Goal: Task Accomplishment & Management: Manage account settings

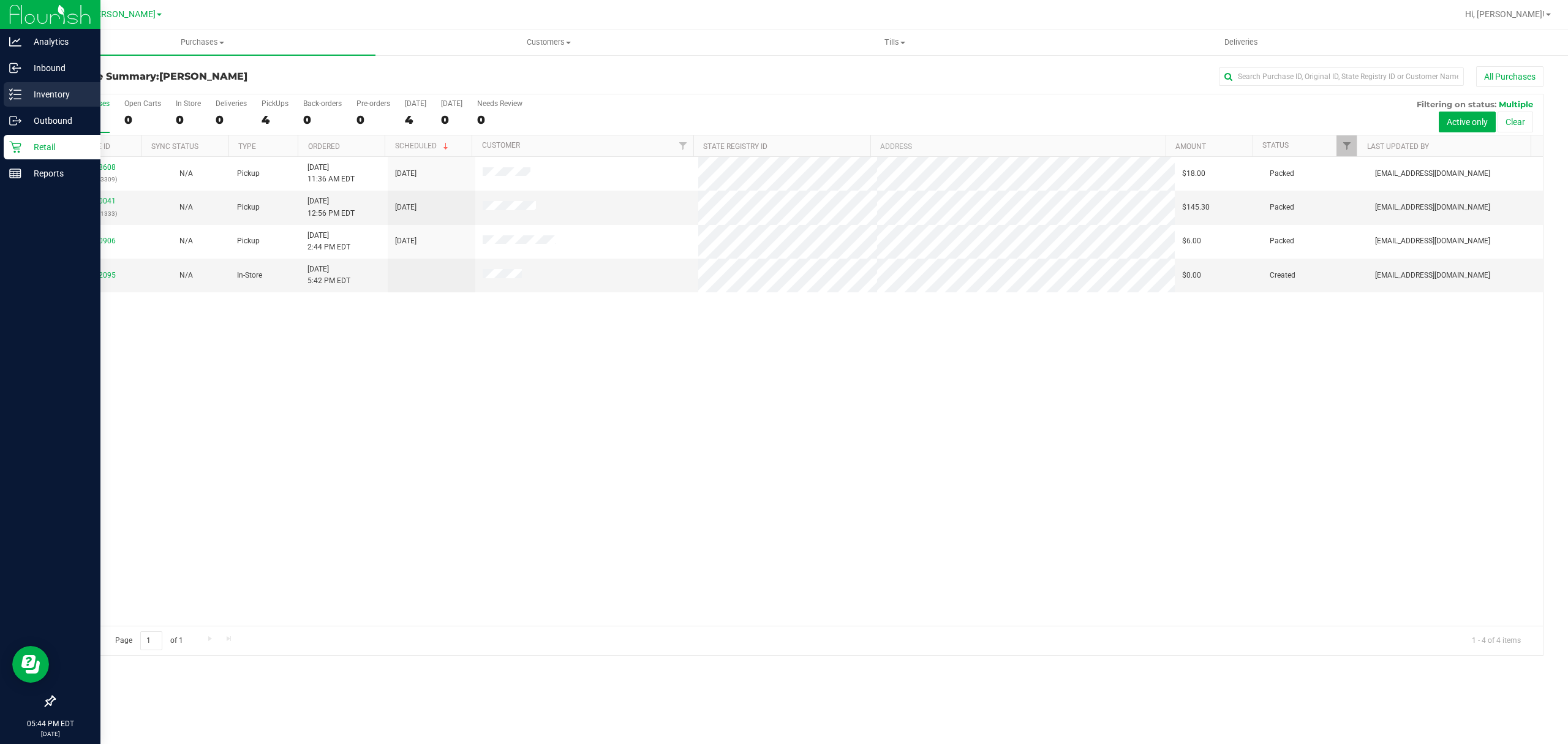
click at [63, 95] on p "Inventory" at bounding box center [58, 95] width 73 height 15
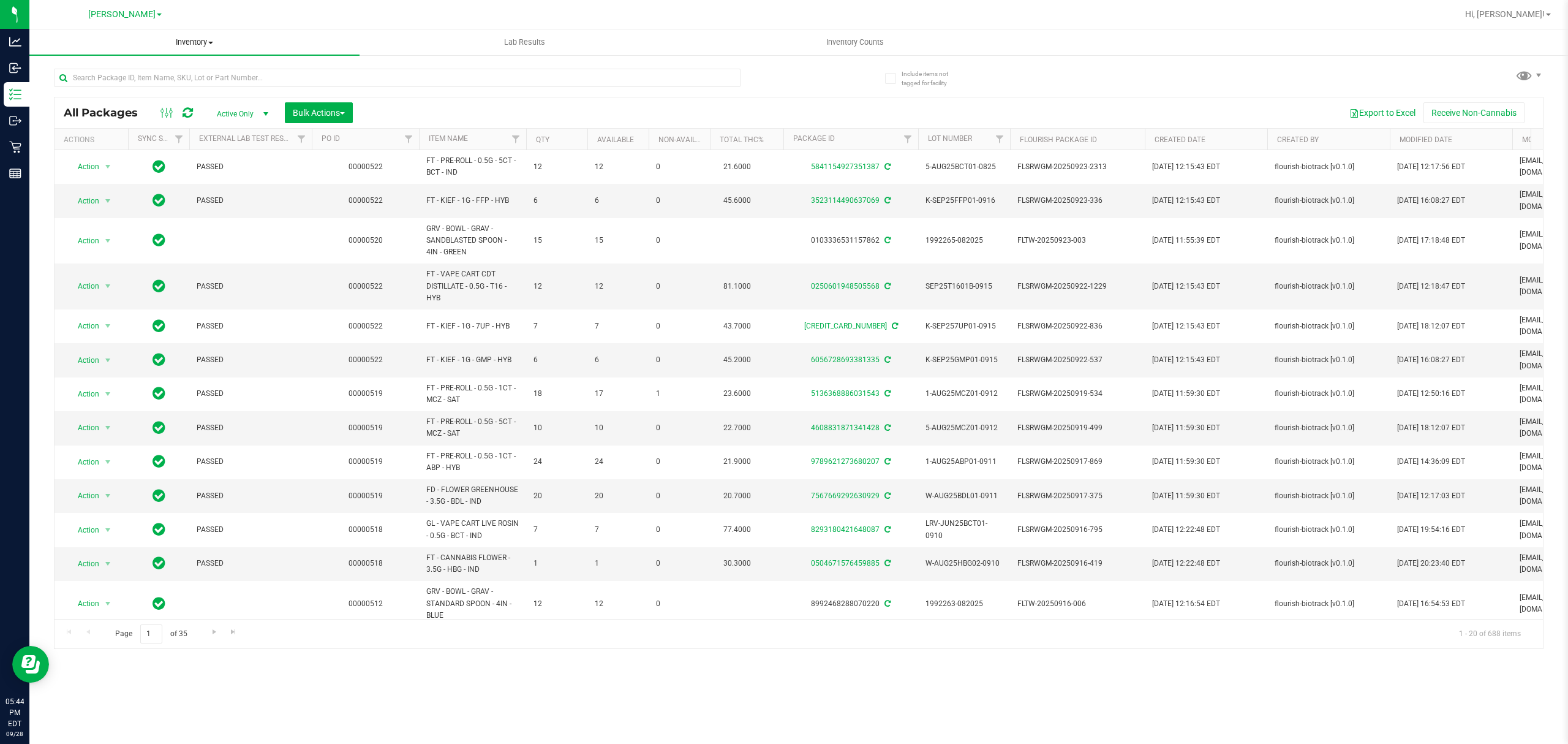
click at [191, 42] on span "Inventory" at bounding box center [194, 42] width 330 height 11
click at [306, 14] on div at bounding box center [839, 15] width 1238 height 24
click at [356, 82] on input "text" at bounding box center [398, 78] width 687 height 18
type input "ago"
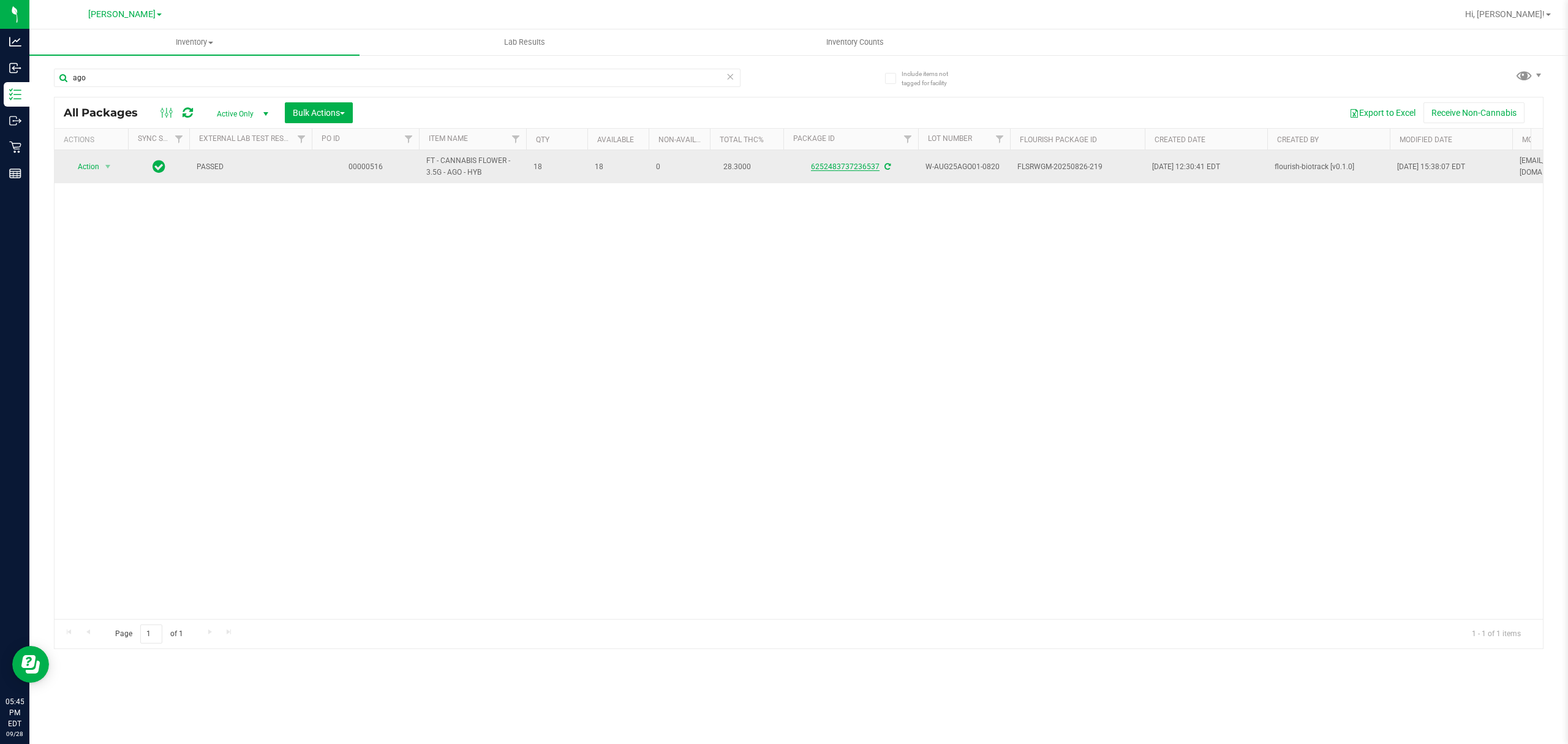
click at [847, 168] on link "6252483737236537" at bounding box center [845, 166] width 69 height 8
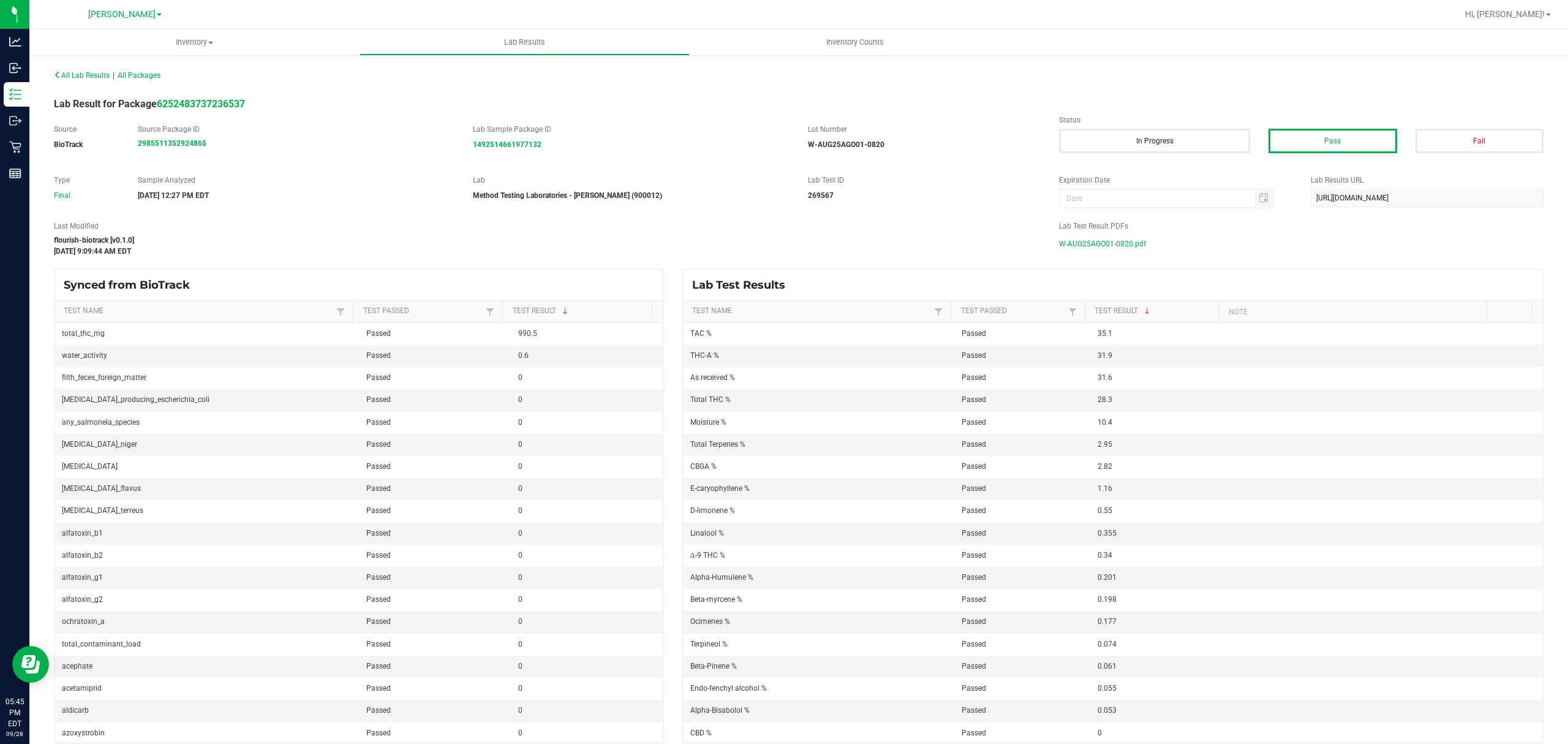
click at [1100, 240] on span "W-AUG25AGO01-0820.pdf" at bounding box center [1102, 243] width 87 height 18
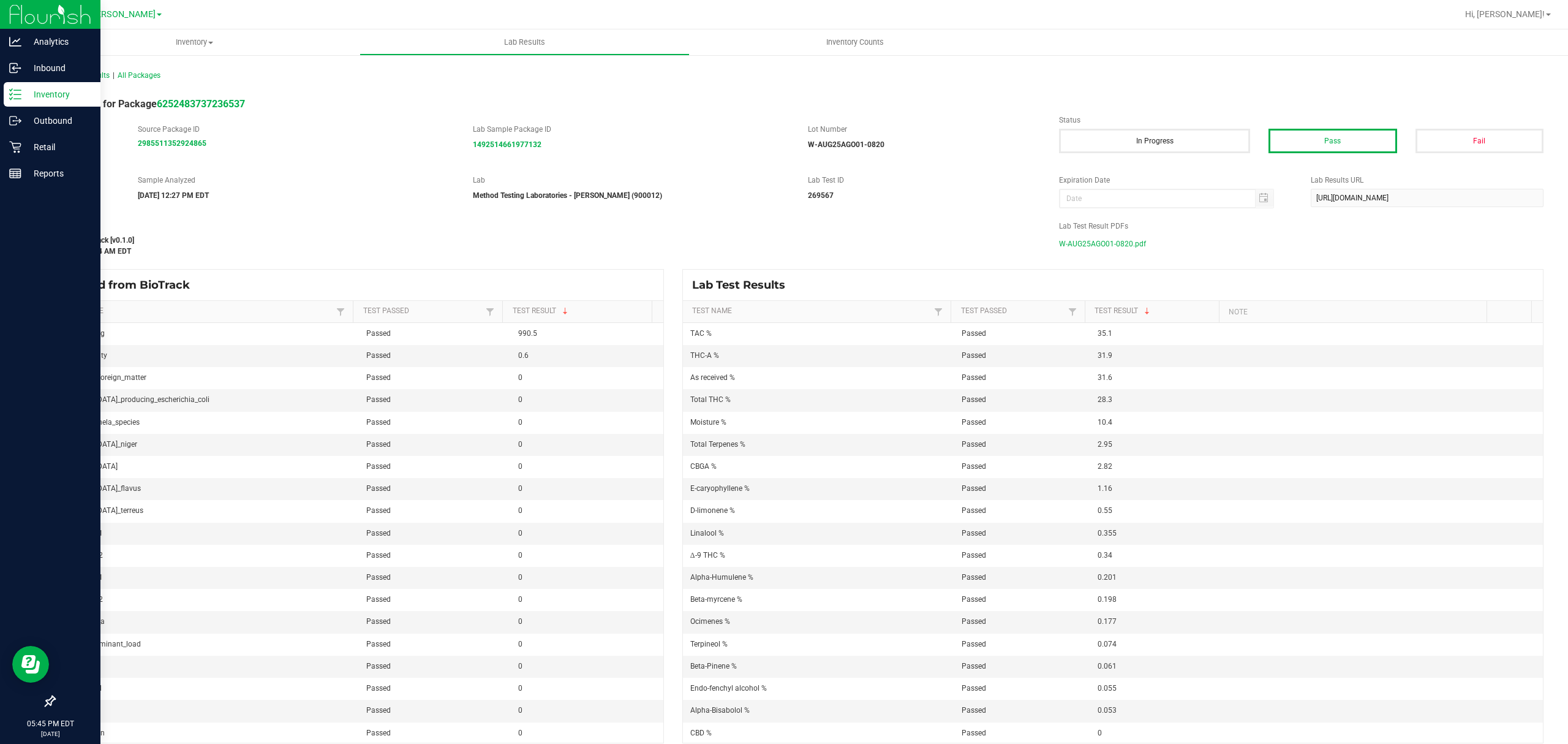
click at [23, 87] on p "Inventory" at bounding box center [58, 95] width 73 height 15
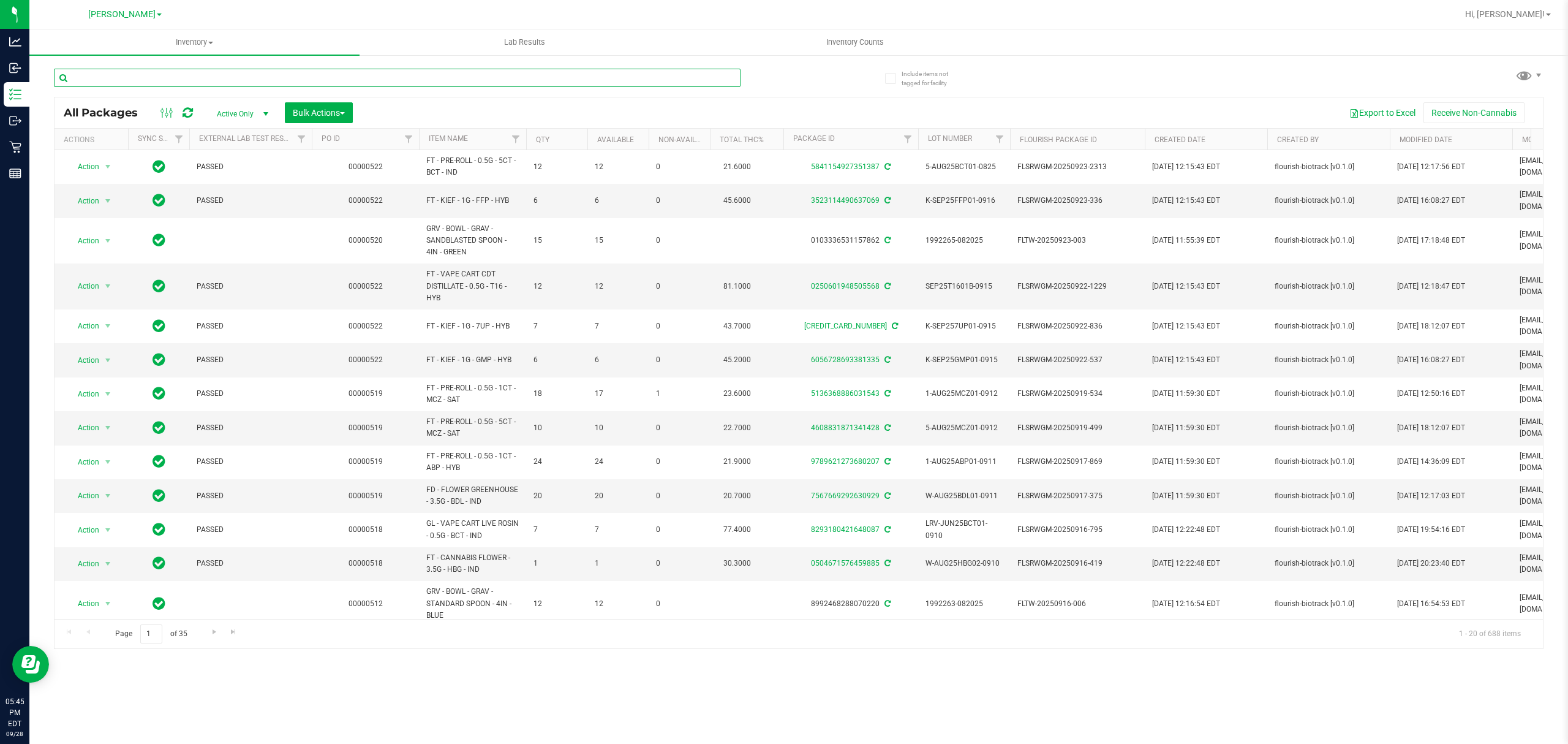
click at [221, 84] on input "text" at bounding box center [398, 78] width 687 height 18
type input "arz"
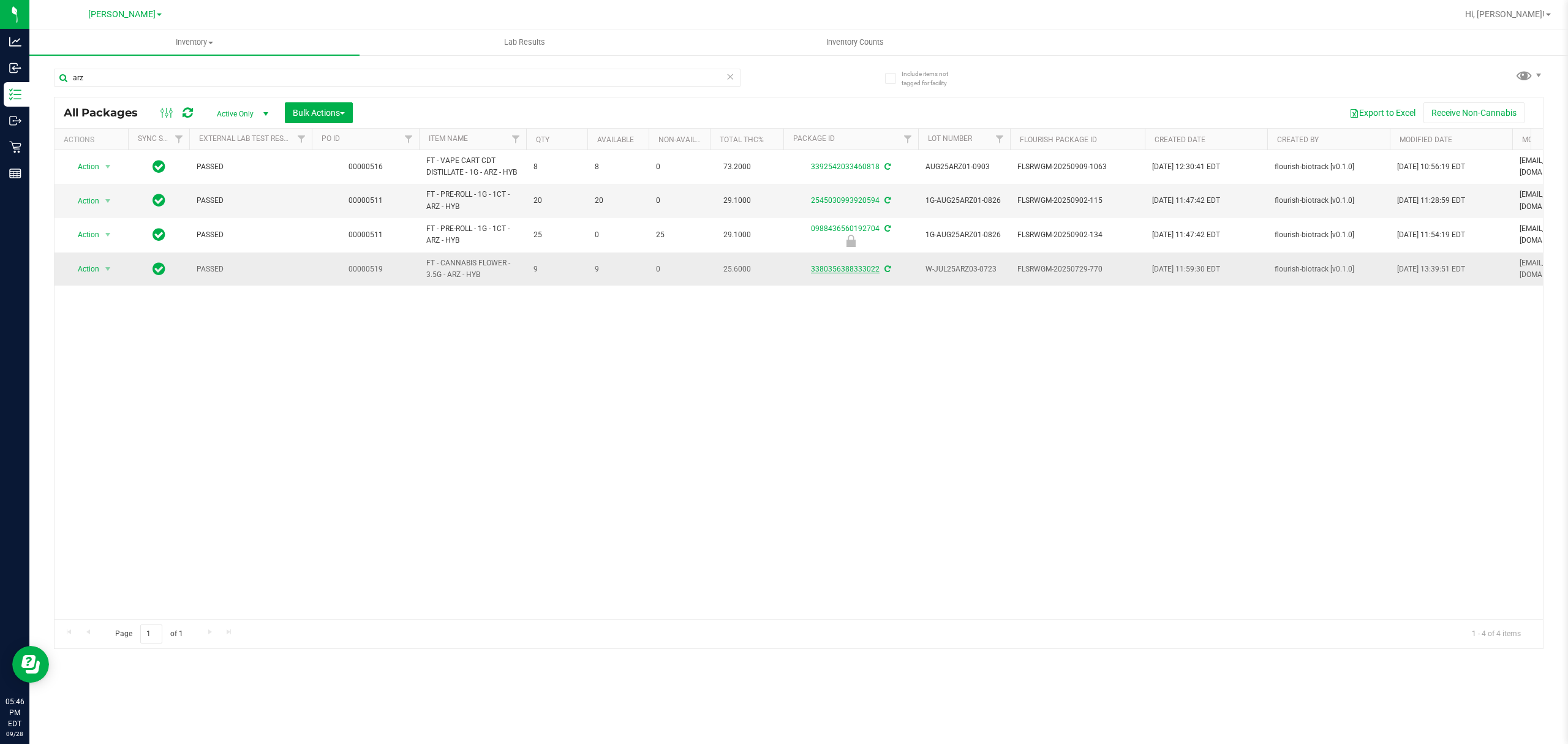
click at [858, 269] on link "3380356388333022" at bounding box center [845, 268] width 69 height 8
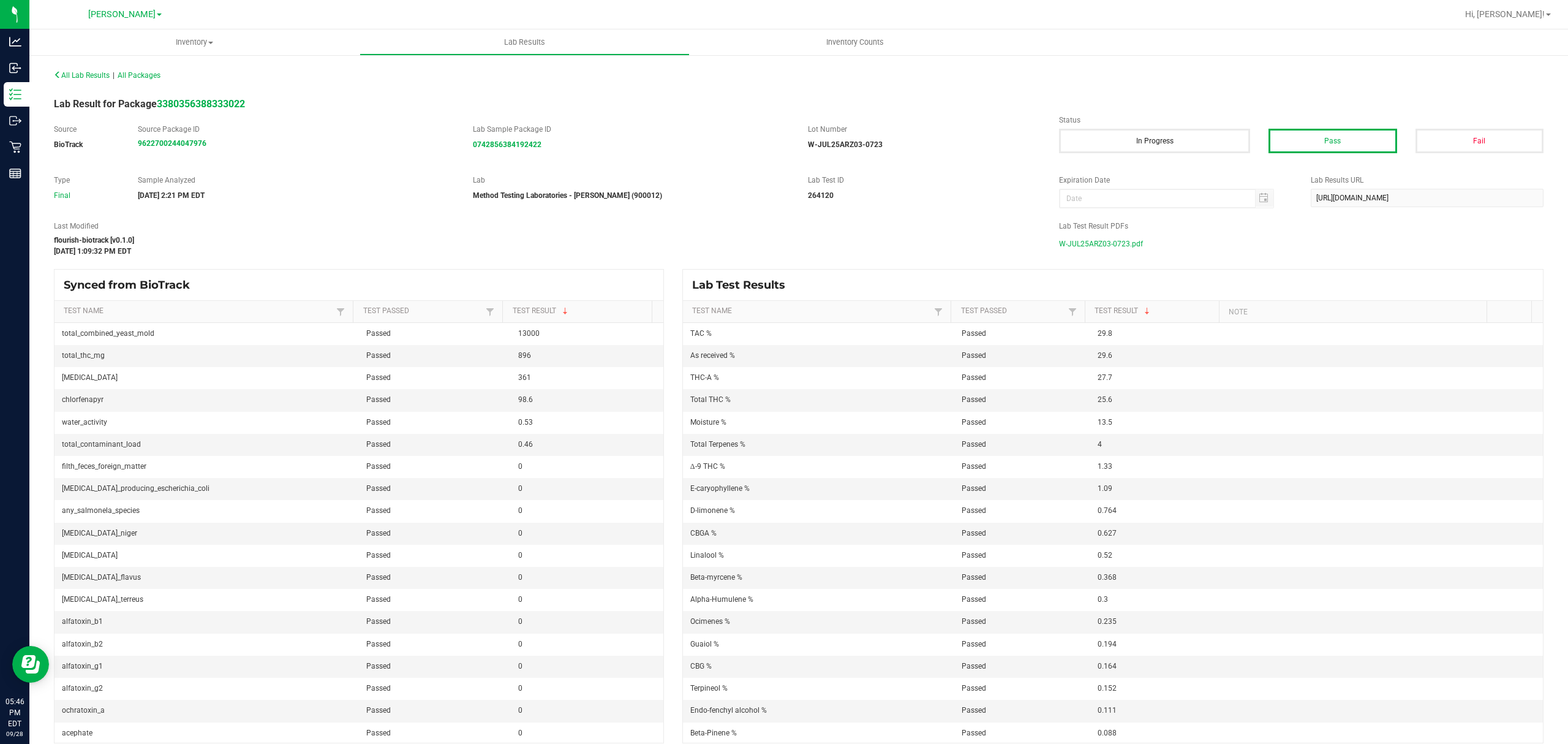
click at [1080, 236] on span "W-JUL25ARZ03-0723.pdf" at bounding box center [1100, 243] width 84 height 18
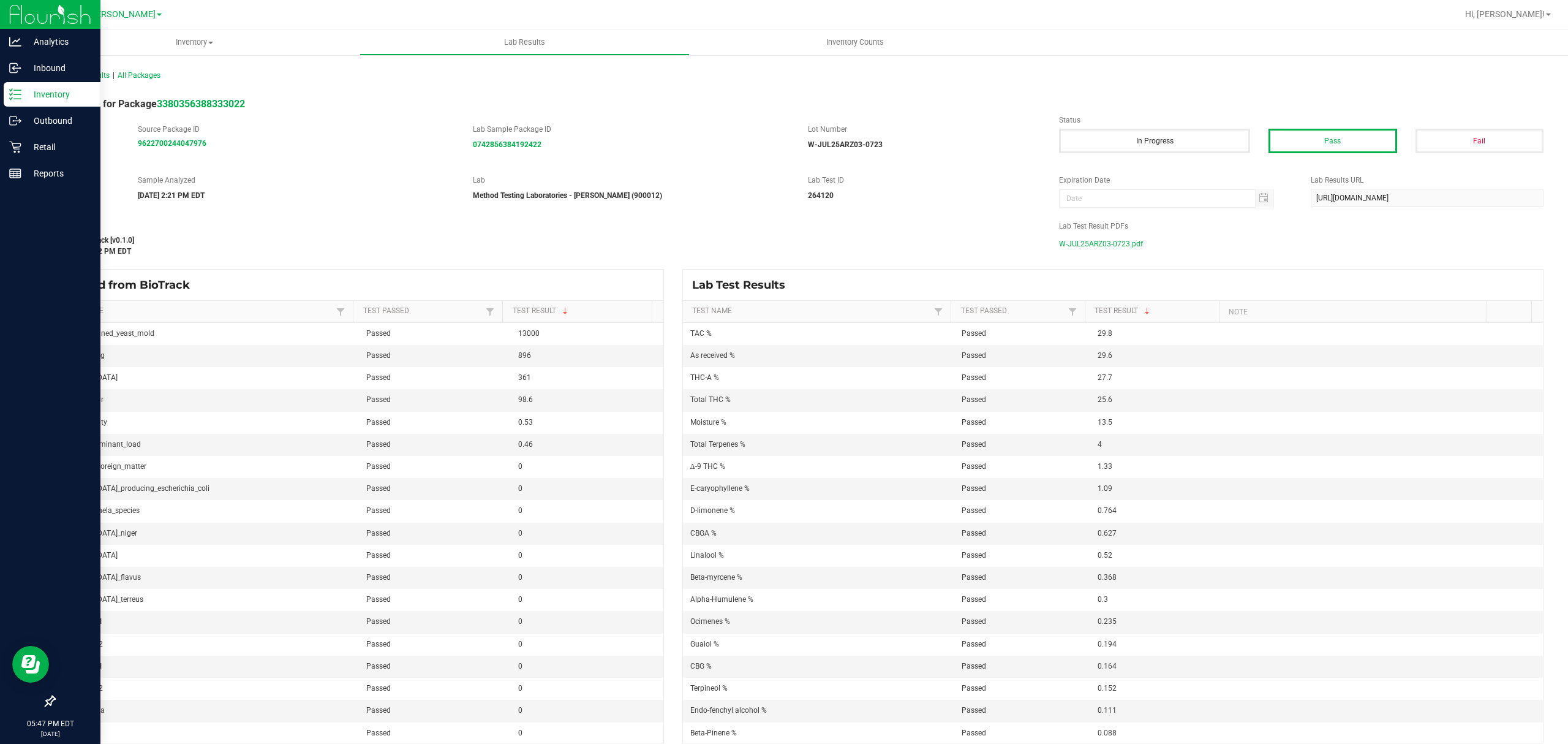
click at [1, 96] on link "Inventory" at bounding box center [50, 95] width 100 height 27
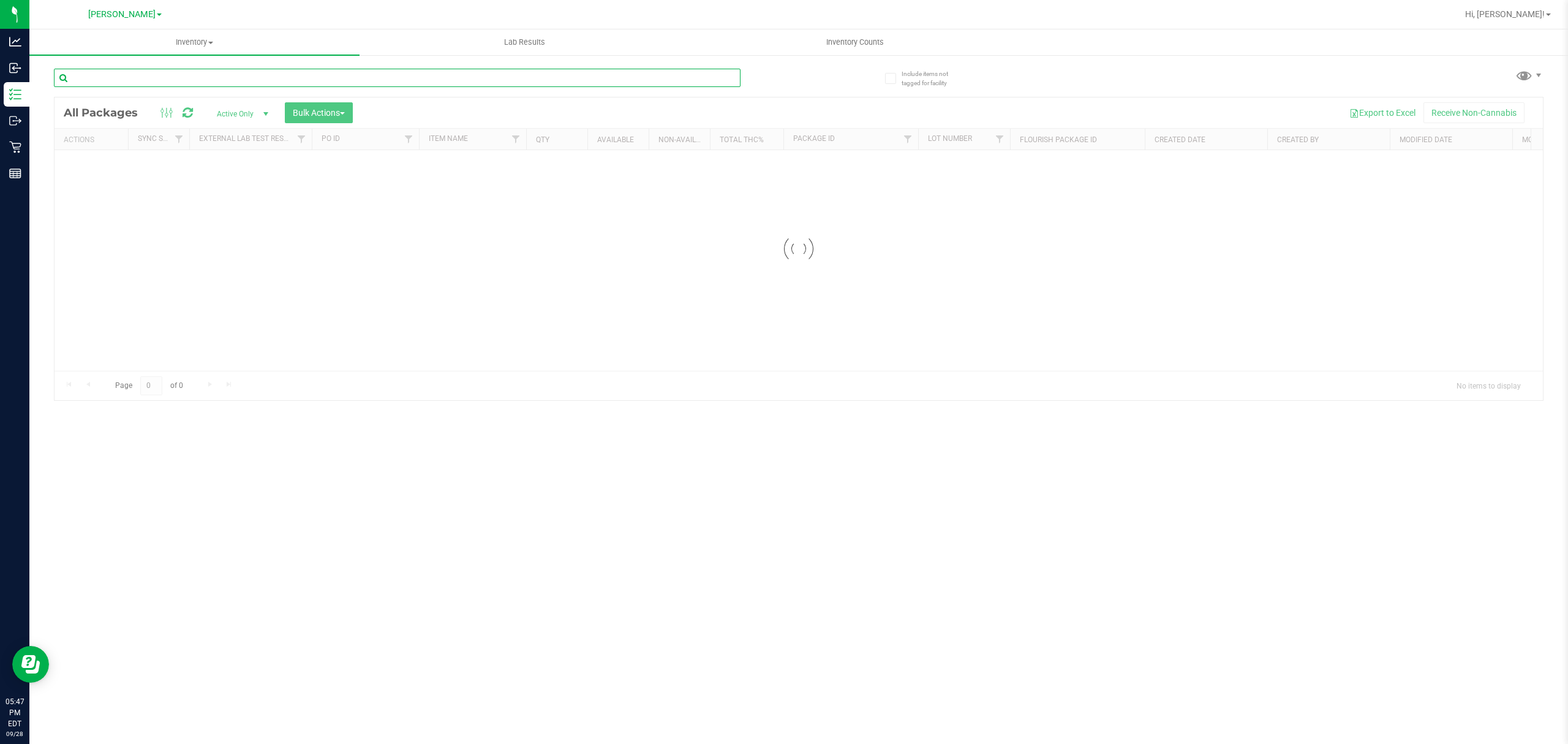
click at [189, 81] on div "Inventory All packages All inventory Waste log Create inventory Lab Results Inv…" at bounding box center [798, 387] width 1539 height 715
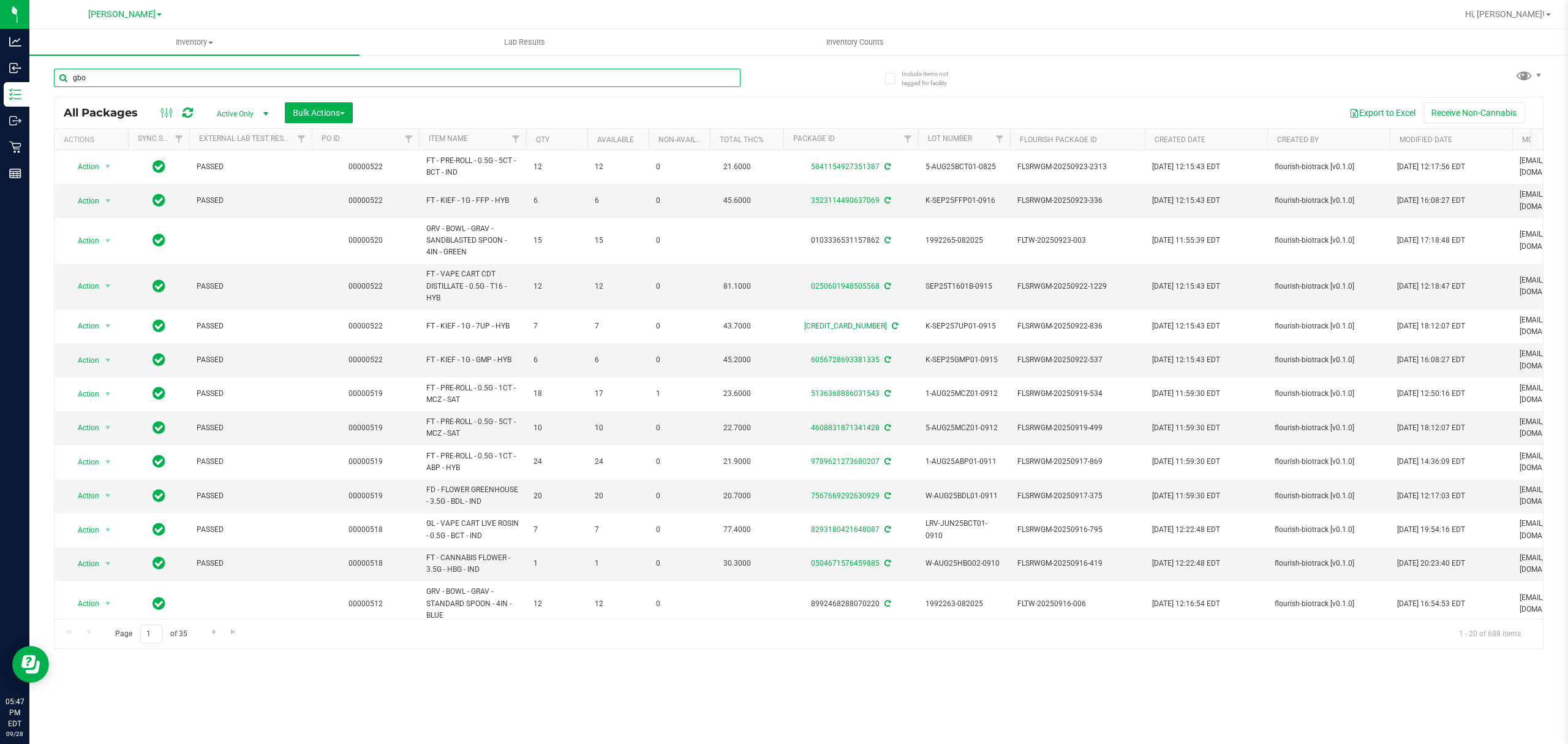
type input "gbo"
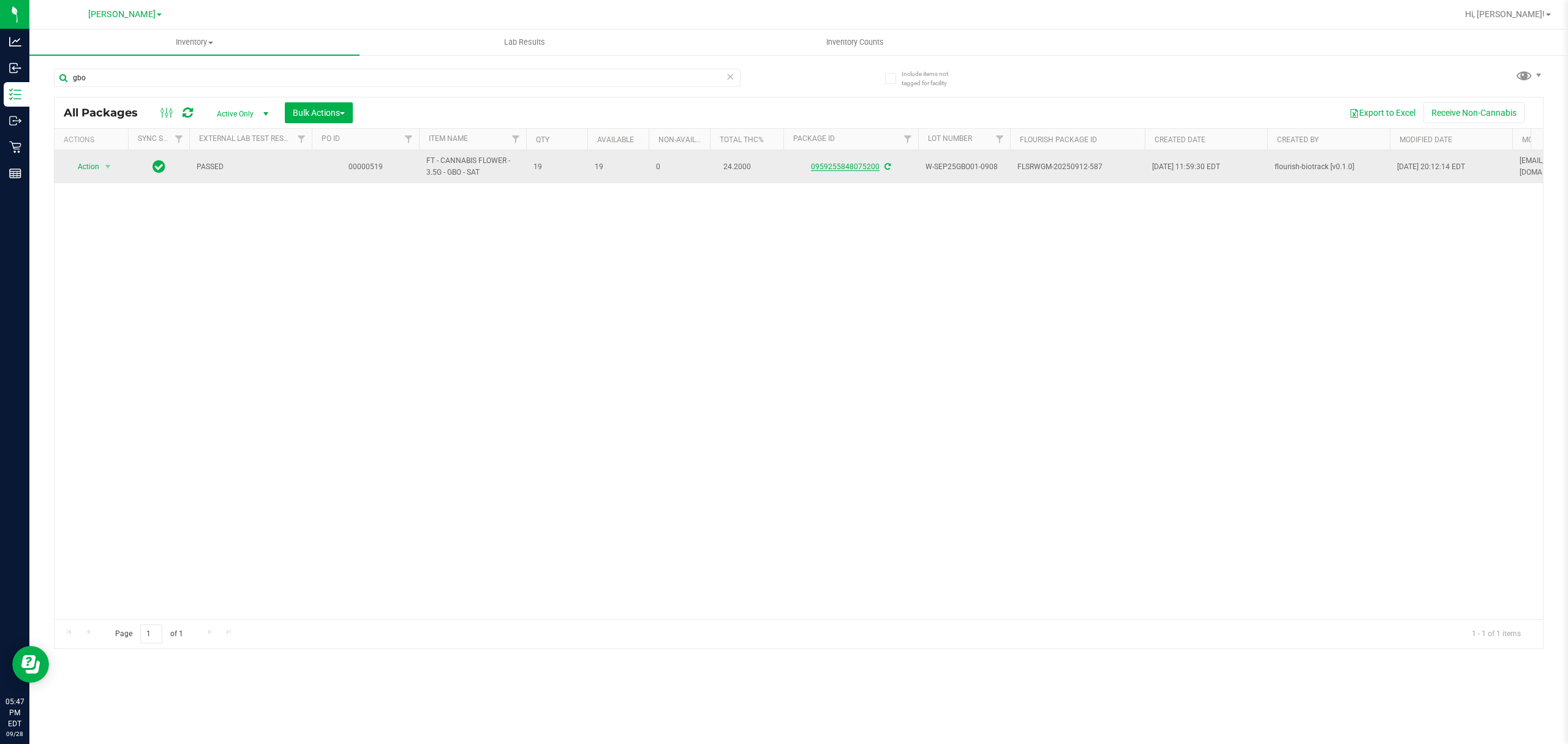
click at [819, 164] on link "0959255848075200" at bounding box center [845, 166] width 69 height 8
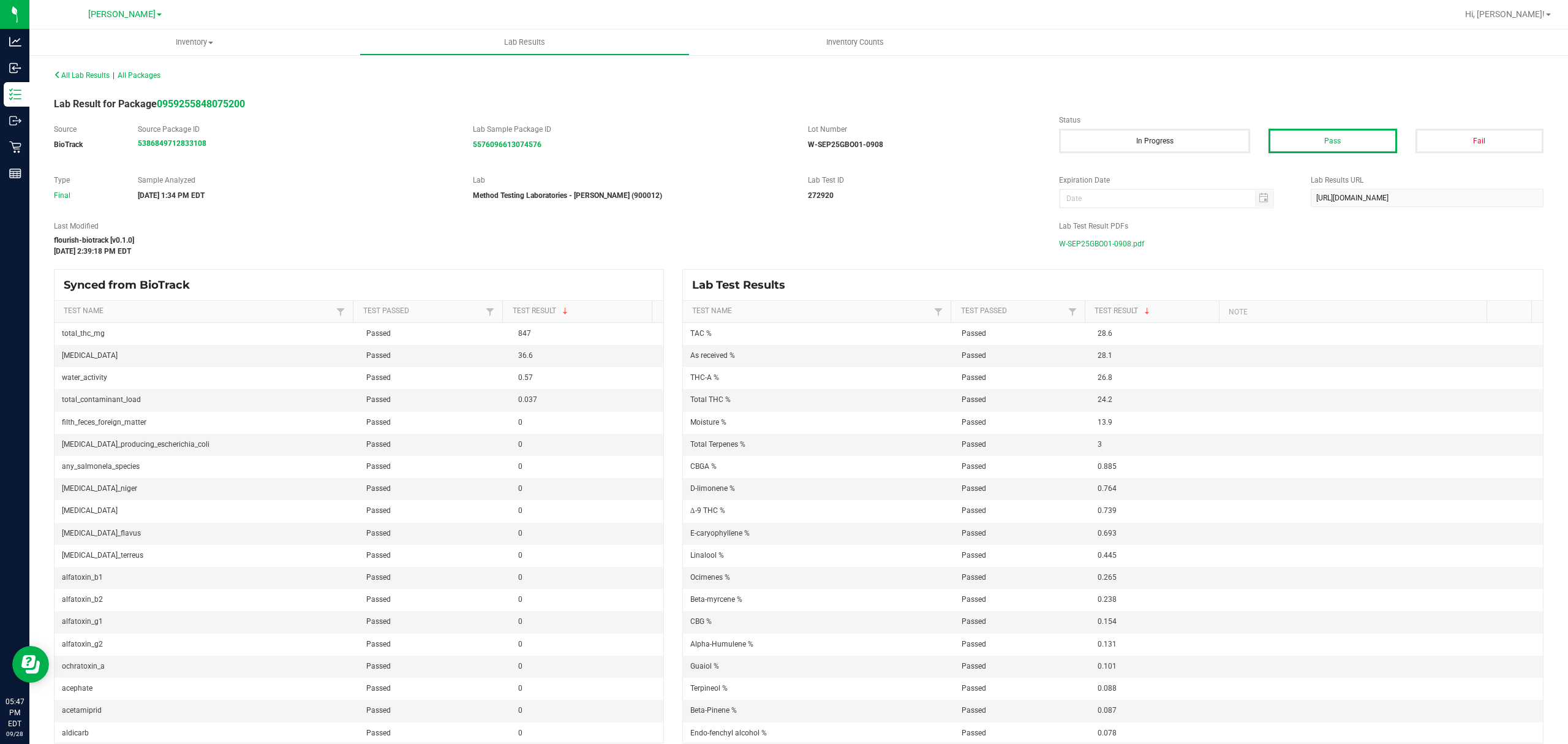
click at [1078, 248] on span "W-SEP25GBO01-0908.pdf" at bounding box center [1101, 243] width 85 height 18
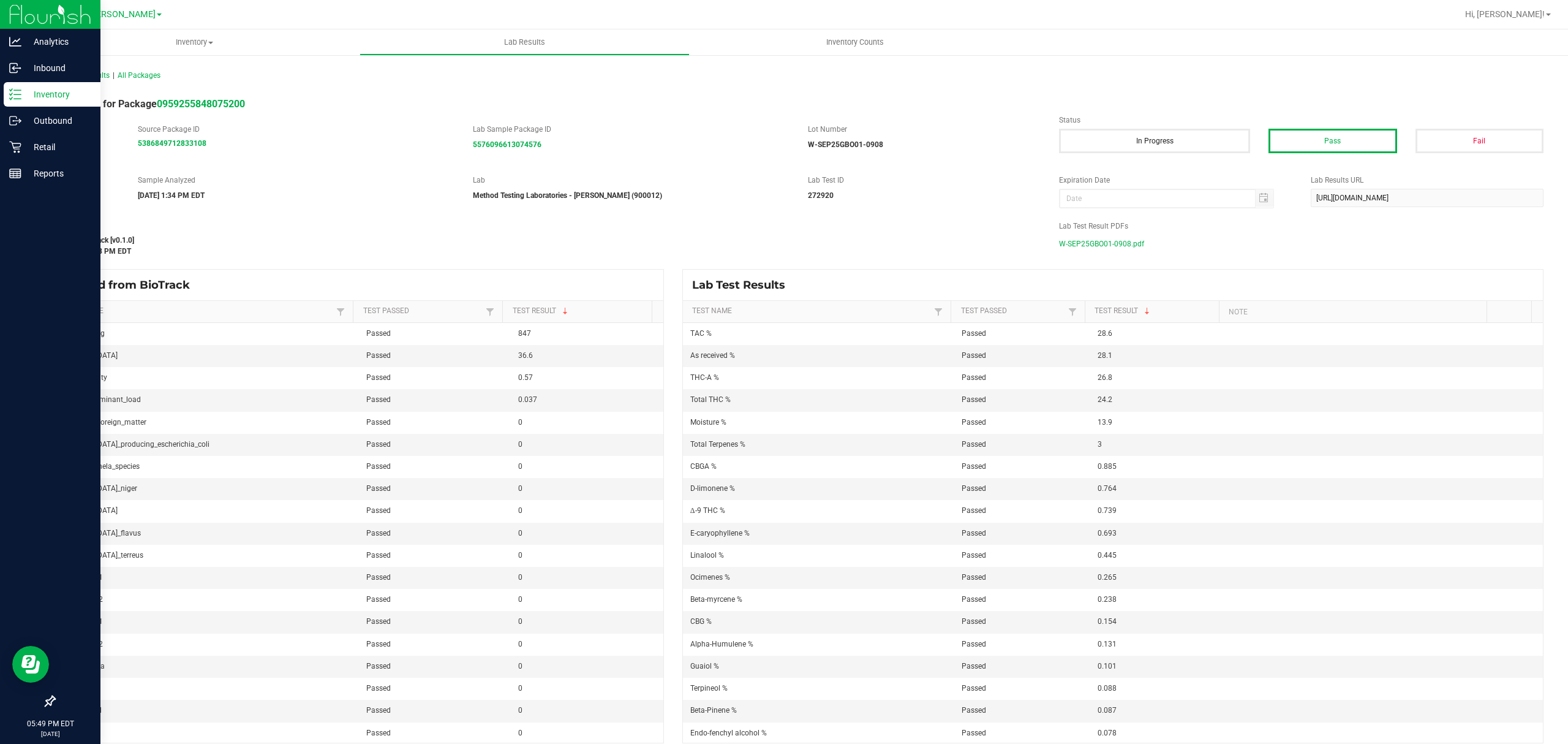
click at [14, 85] on div "Inventory" at bounding box center [51, 94] width 96 height 25
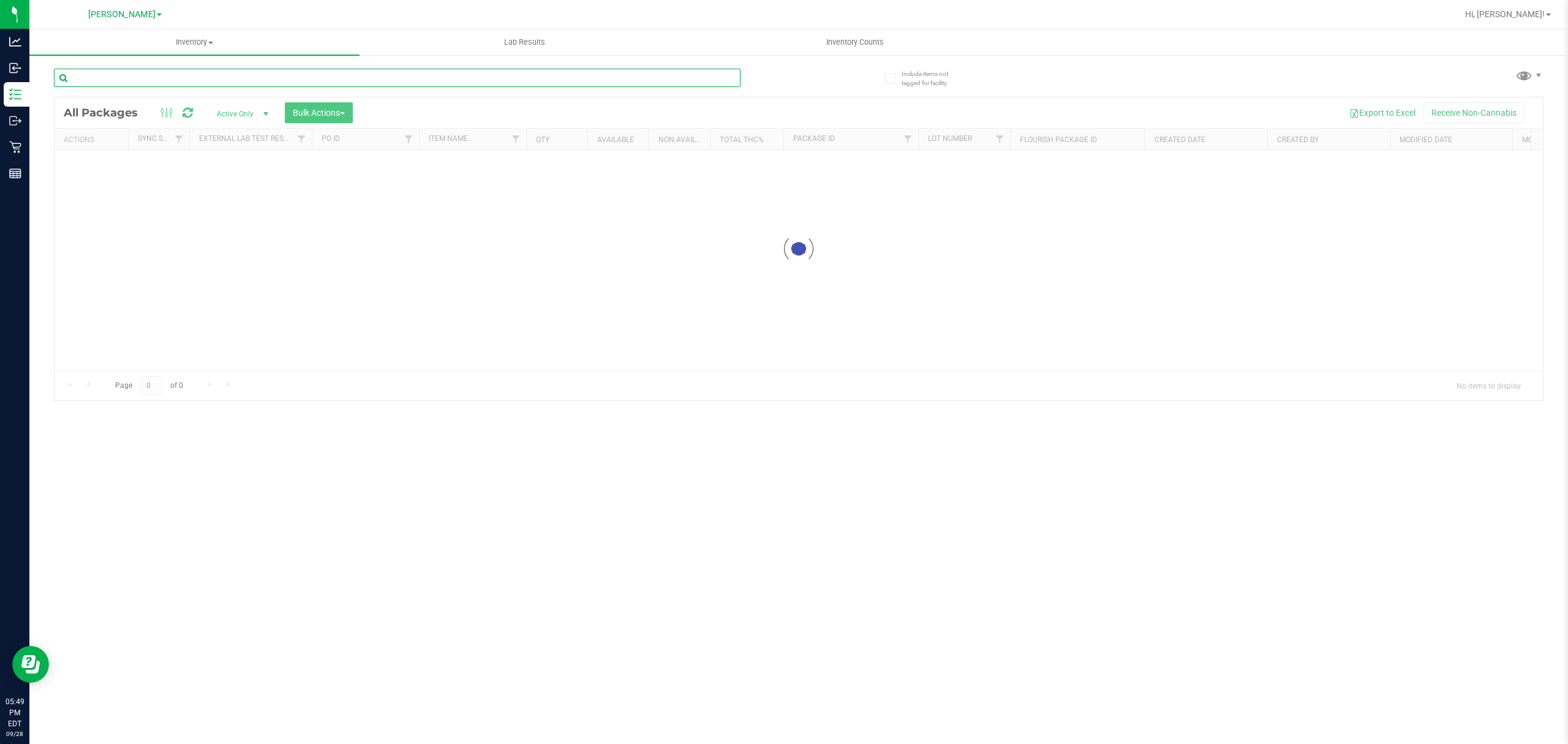
click at [194, 82] on div "Inventory All packages All inventory Waste log Create inventory Lab Results Inv…" at bounding box center [798, 387] width 1539 height 715
click at [194, 79] on input "mfo" at bounding box center [398, 78] width 687 height 18
type input "mule"
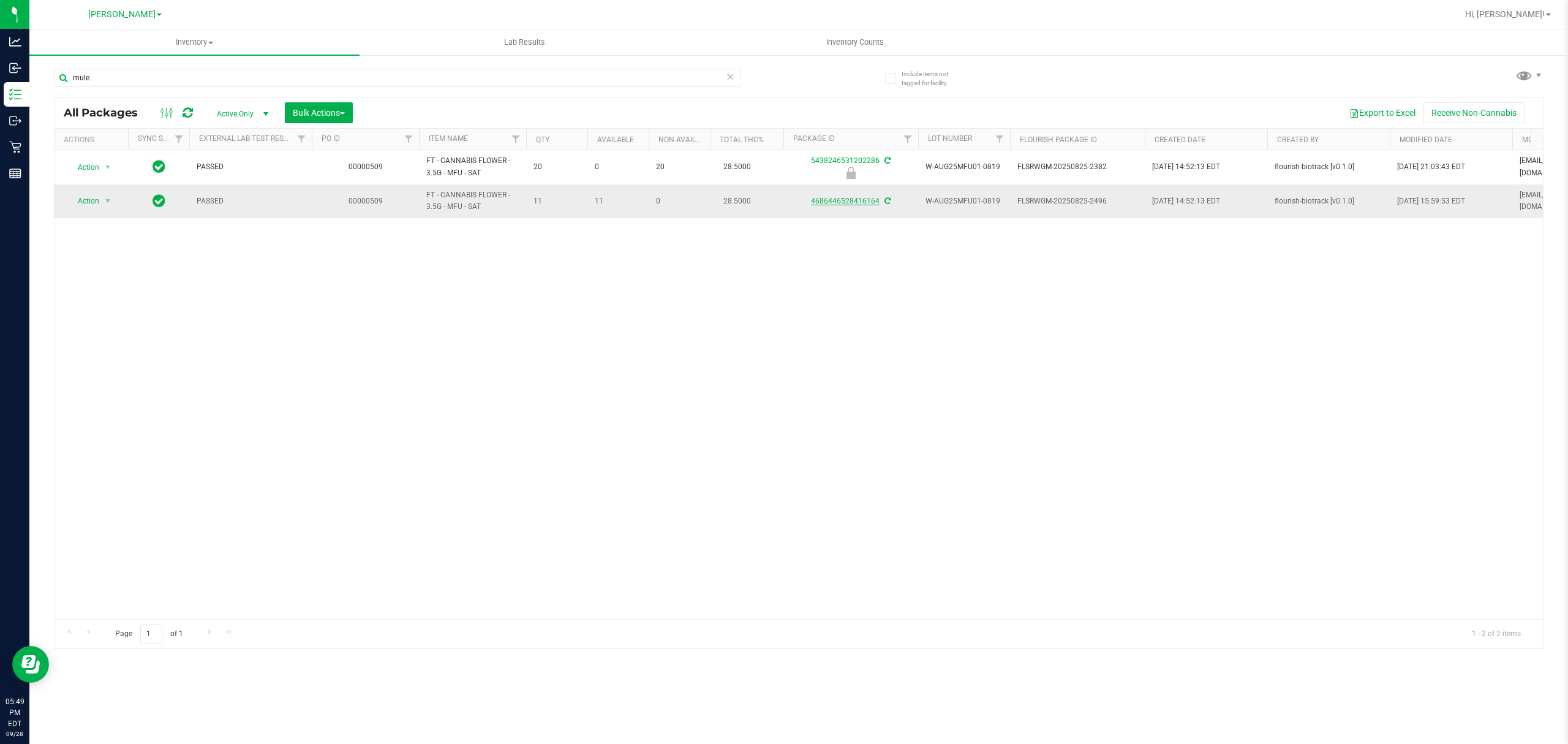
click at [851, 198] on link "4686446528416164" at bounding box center [845, 200] width 69 height 8
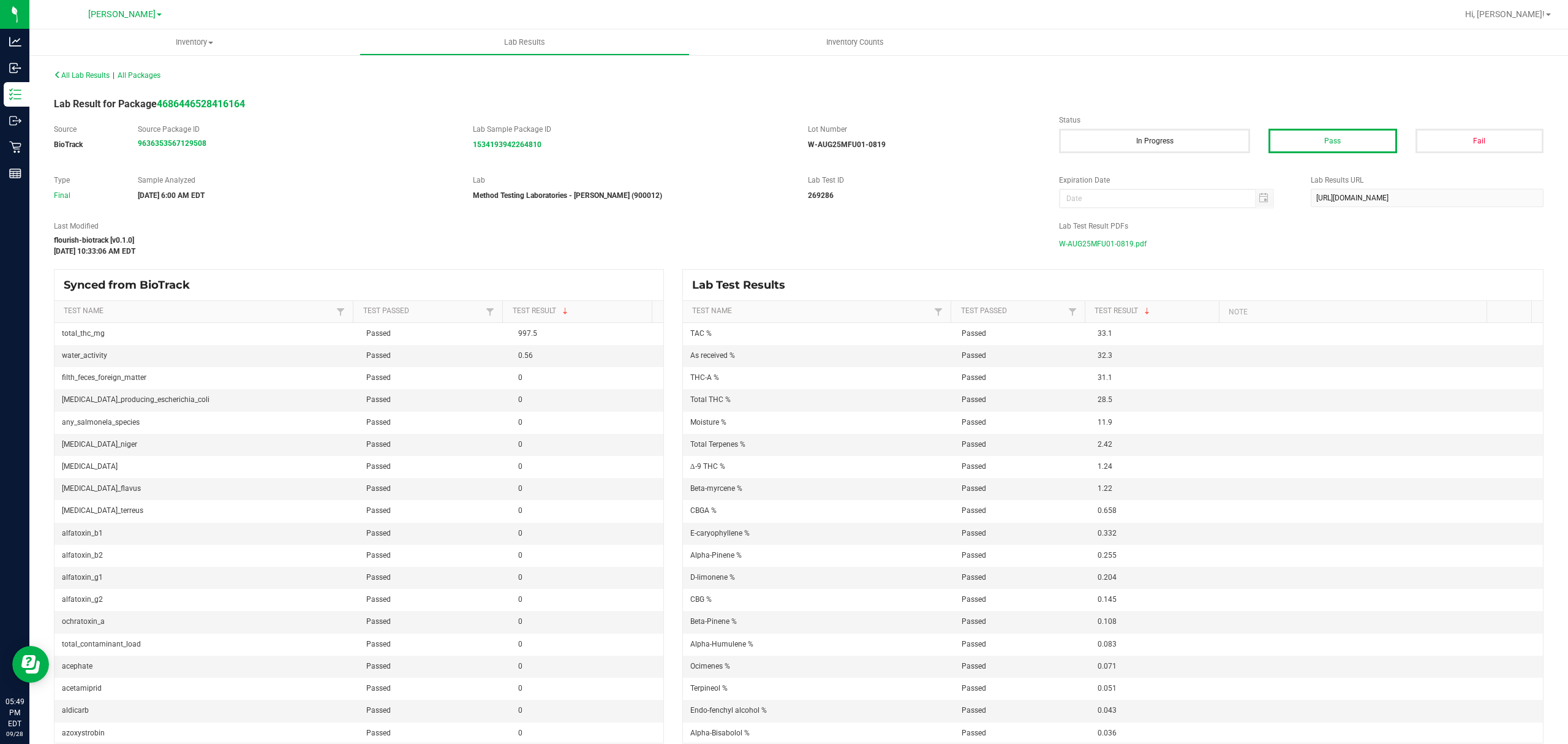
click at [1103, 246] on span "W-AUG25MFU01-0819.pdf" at bounding box center [1102, 243] width 87 height 18
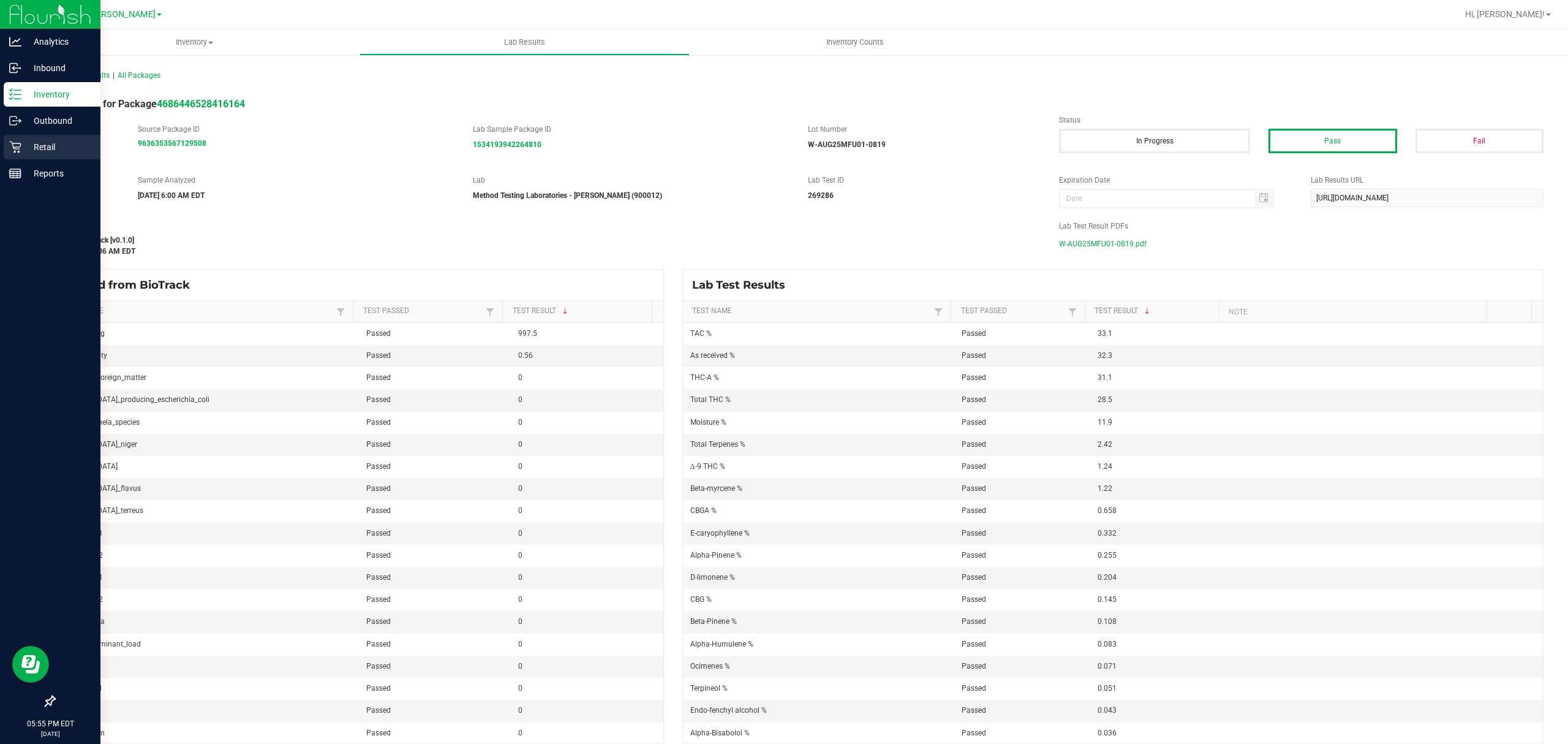
click at [23, 154] on div "Retail" at bounding box center [51, 147] width 96 height 25
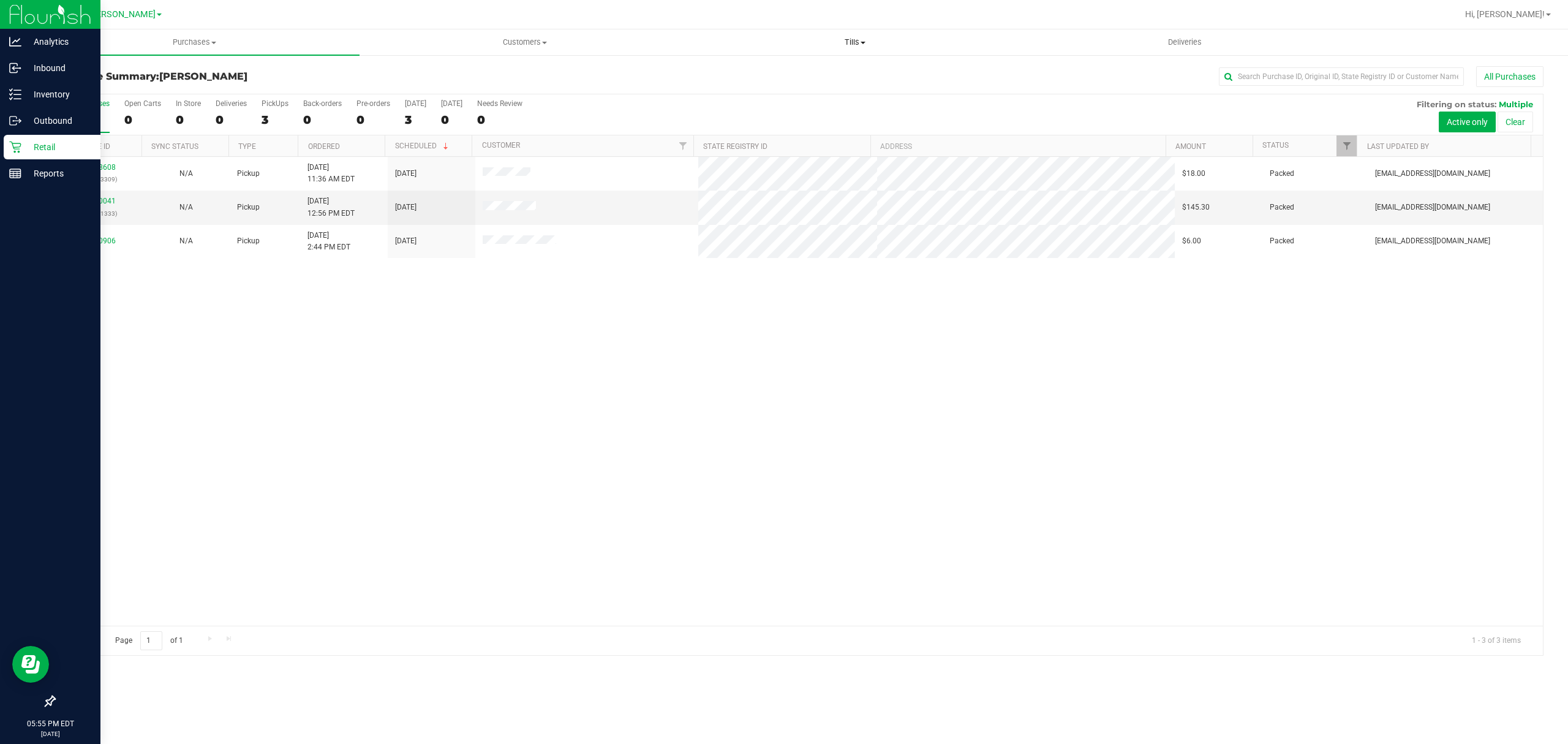
click at [838, 39] on span "Tills" at bounding box center [855, 42] width 329 height 11
click at [840, 64] on ul "Manage tills Reconcile e-payments" at bounding box center [854, 82] width 330 height 51
click at [853, 41] on span "Tills" at bounding box center [854, 42] width 330 height 11
click at [775, 74] on li "Manage tills" at bounding box center [854, 74] width 330 height 15
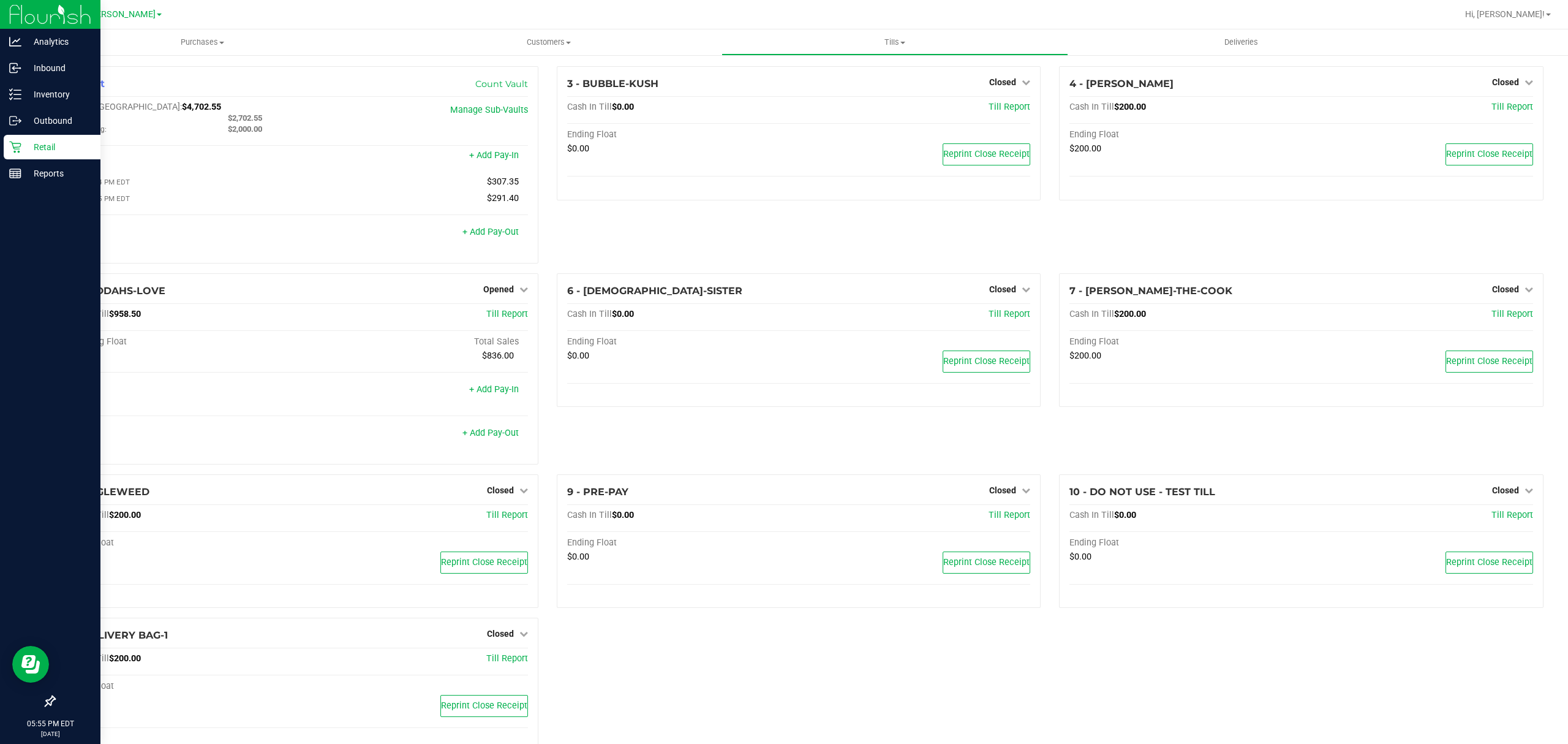
click at [709, 436] on div "6 - BUDDHAS-SISTER Closed Open Till Cash In Till $0.00 Till Report Ending Float…" at bounding box center [798, 373] width 502 height 201
click at [21, 151] on p "Retail" at bounding box center [58, 147] width 73 height 15
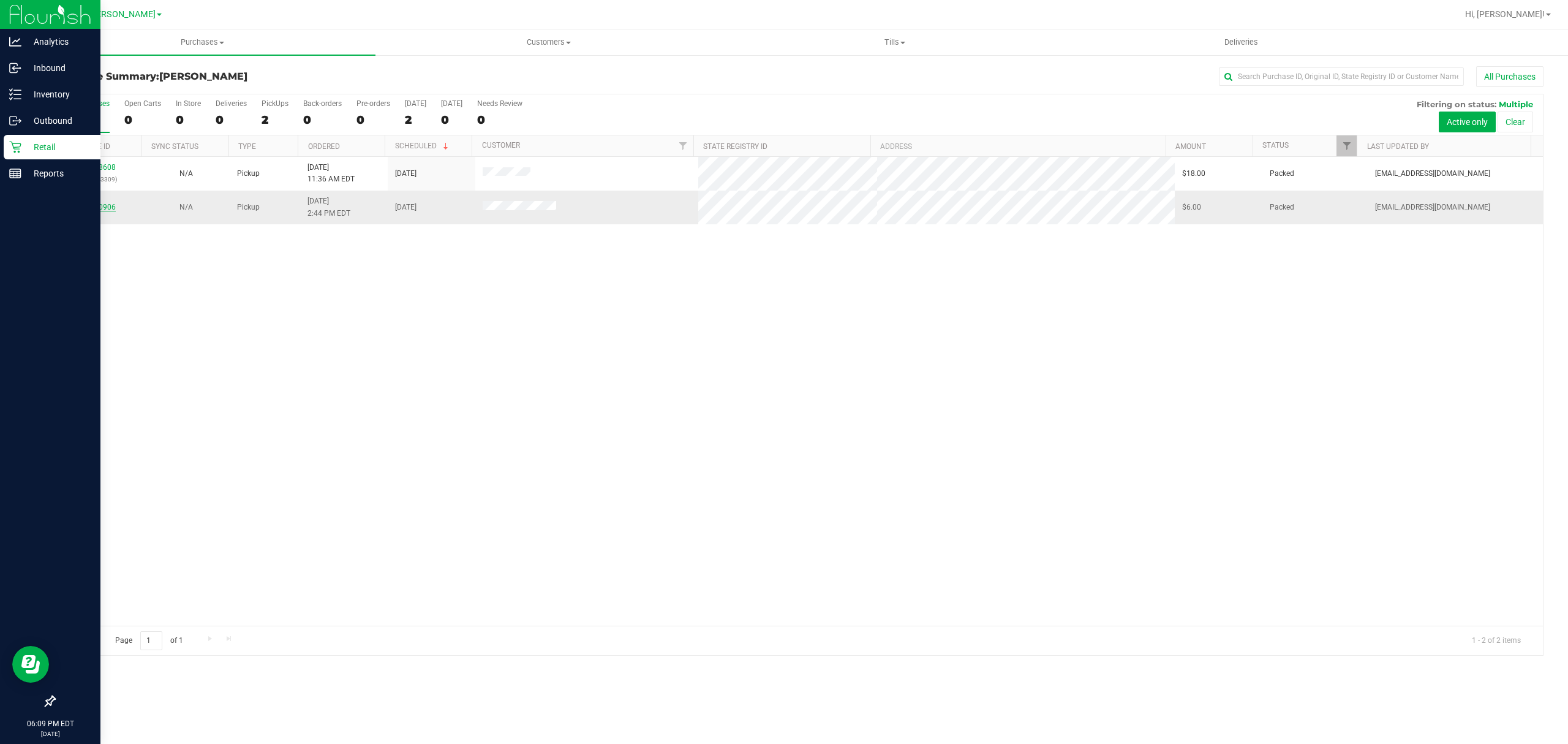
click at [87, 209] on link "12020906" at bounding box center [98, 207] width 34 height 8
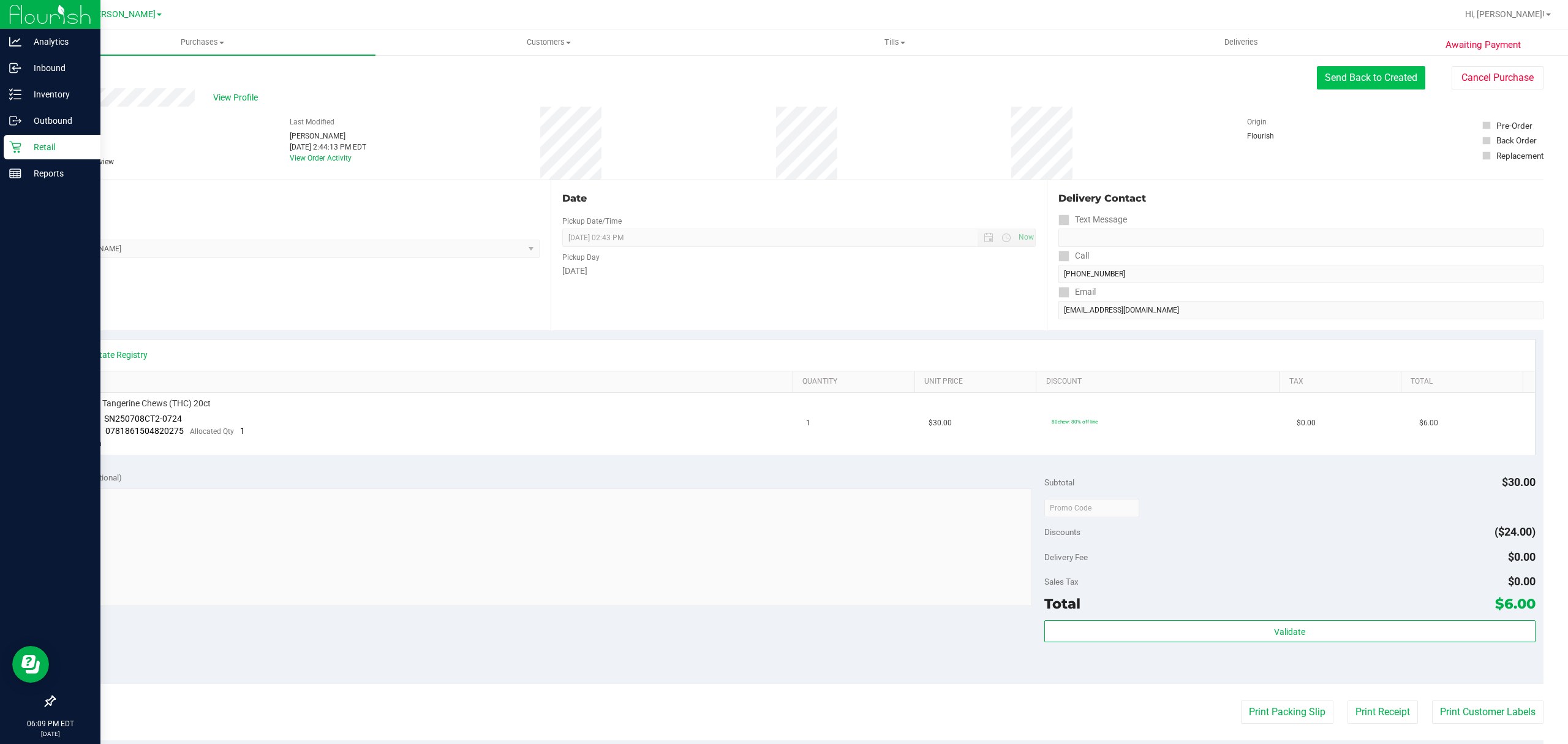
click at [1323, 81] on button "Send Back to Created" at bounding box center [1371, 77] width 108 height 23
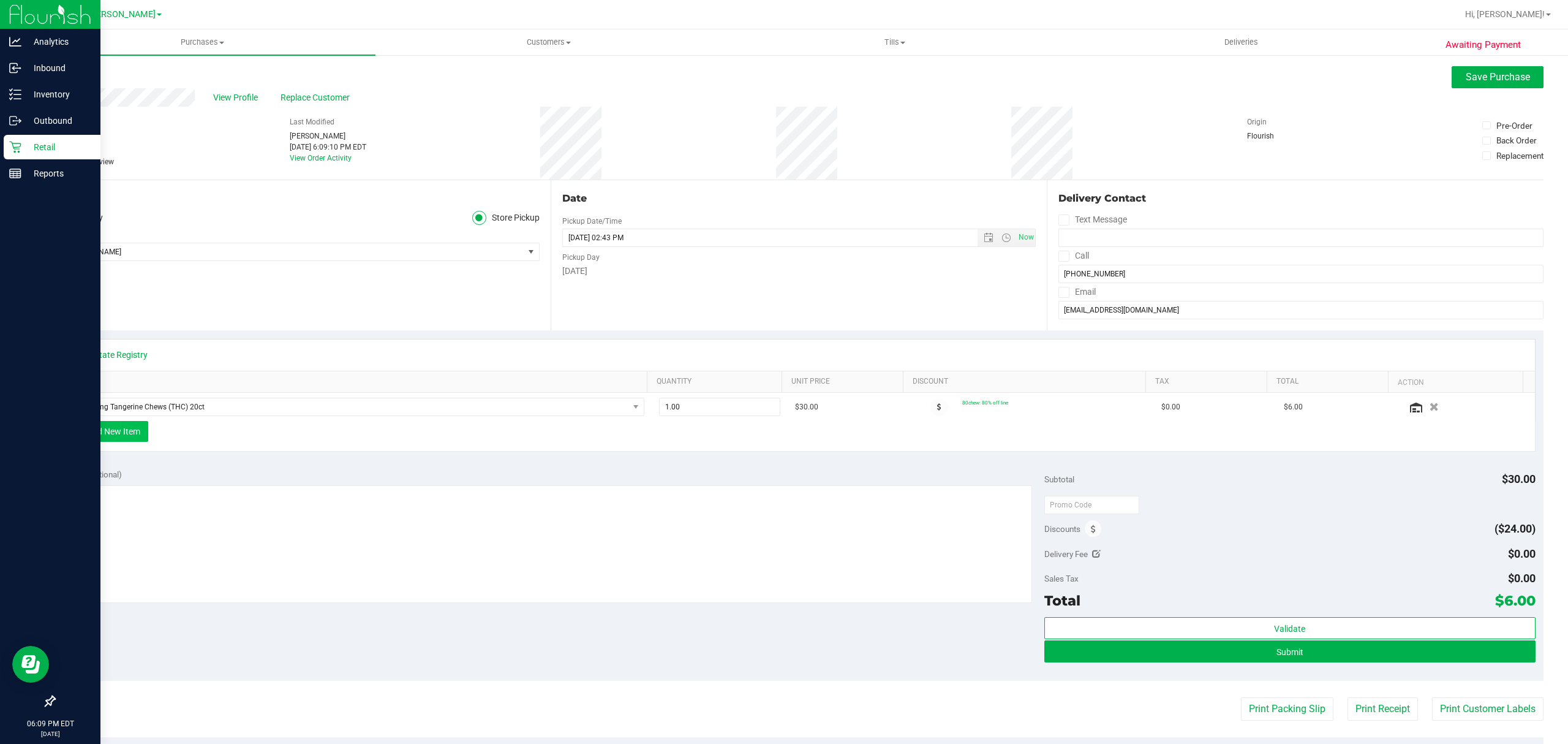
click at [133, 434] on button "+ Add New Item" at bounding box center [110, 431] width 76 height 21
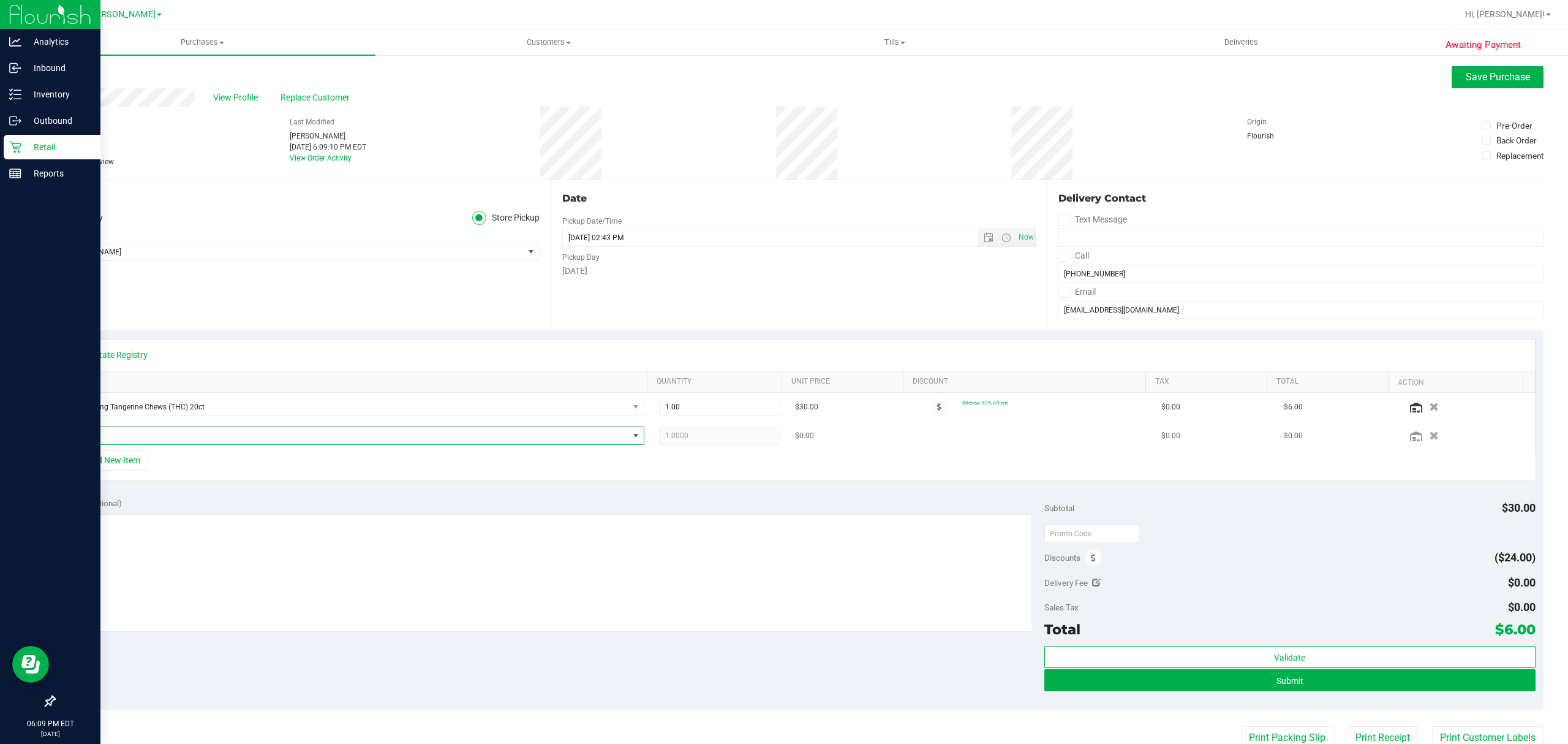
click at [133, 436] on span "NO DATA FOUND" at bounding box center [349, 435] width 558 height 17
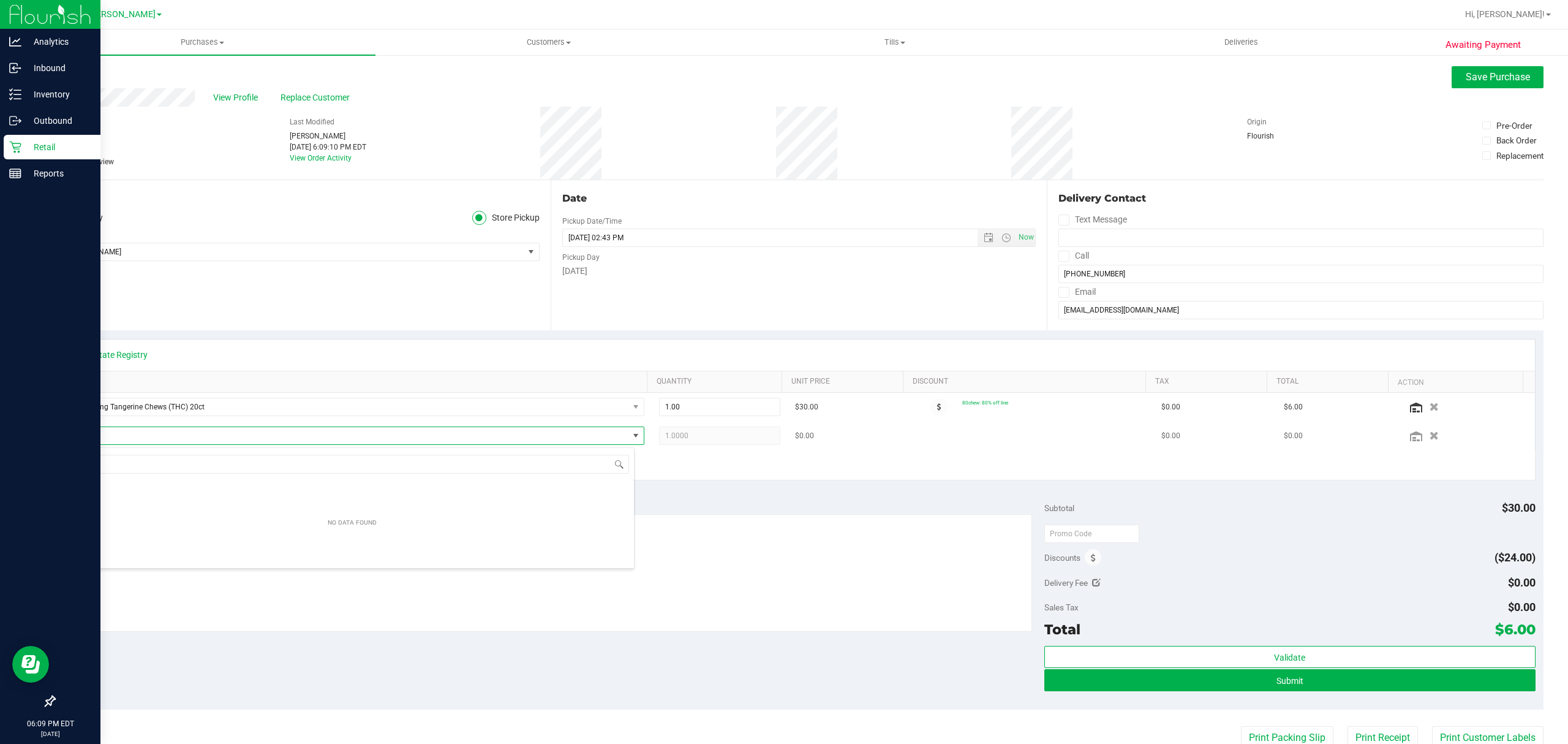
scroll to position [18, 563]
type input "gmp"
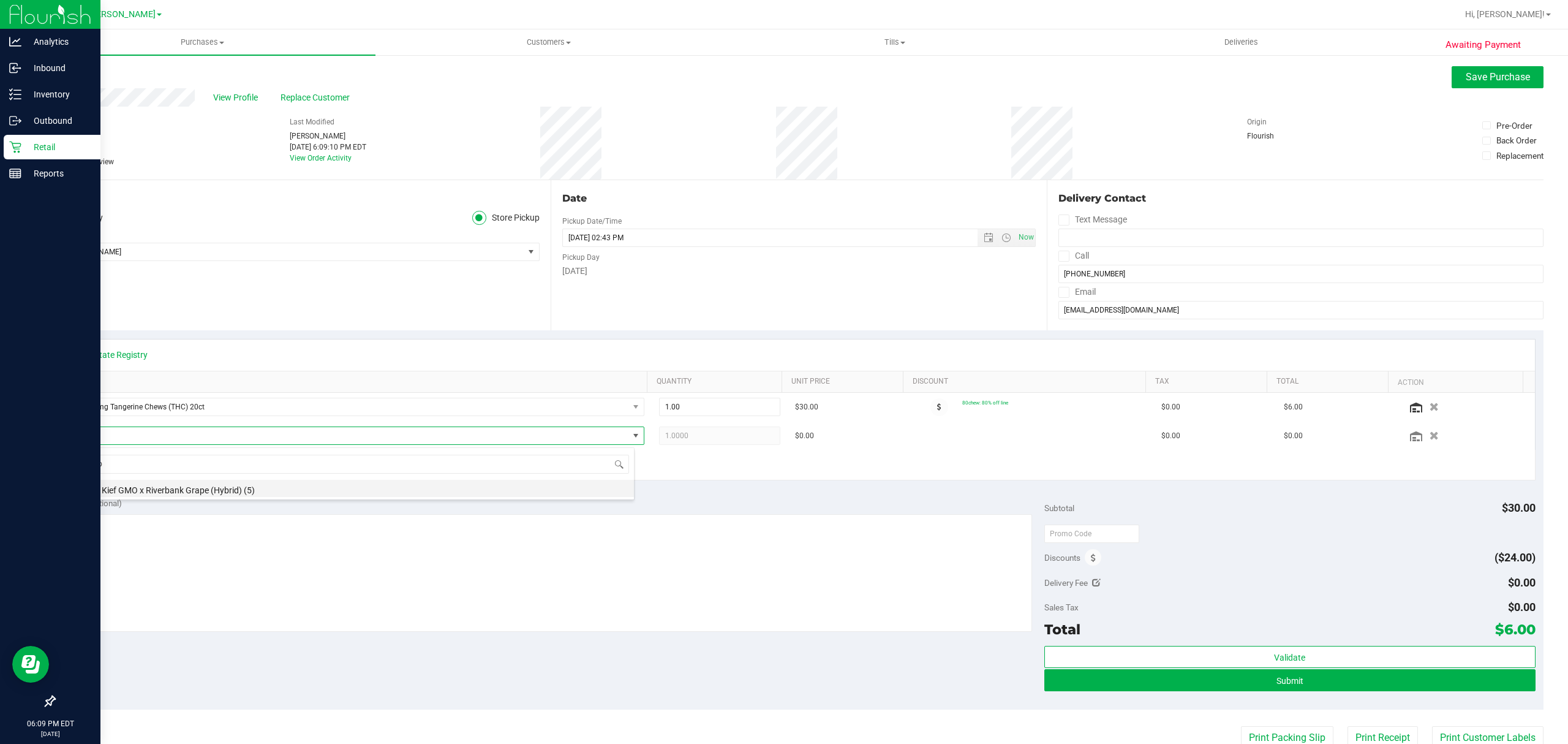
click at [158, 491] on li "FT 1g Kief GMO x Riverbank Grape (Hybrid) (5)" at bounding box center [352, 488] width 563 height 17
click at [126, 464] on button "+ Add New Item" at bounding box center [110, 459] width 76 height 21
click at [147, 464] on button "+ Add New Item" at bounding box center [110, 459] width 76 height 21
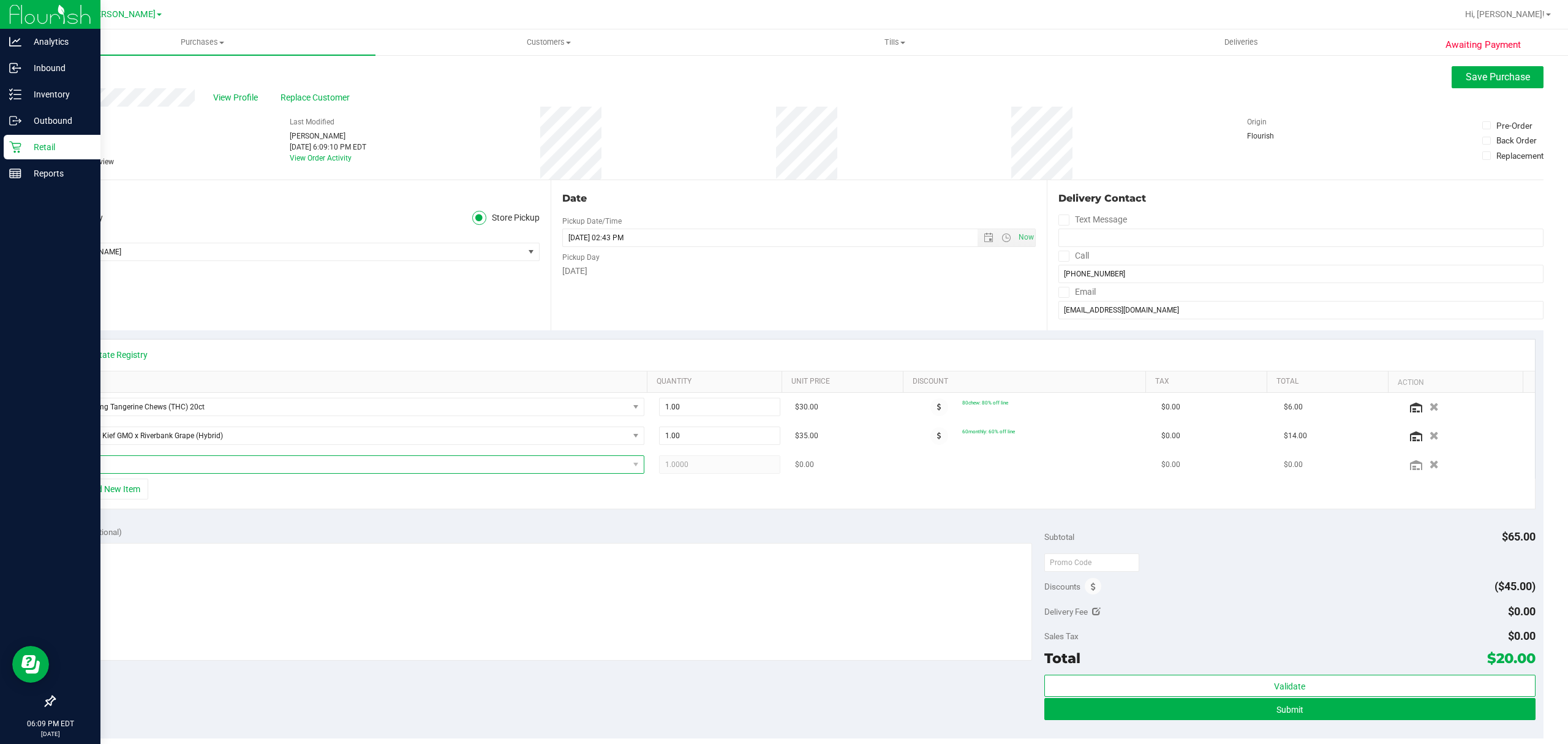
click at [161, 464] on span "NO DATA FOUND" at bounding box center [349, 464] width 558 height 17
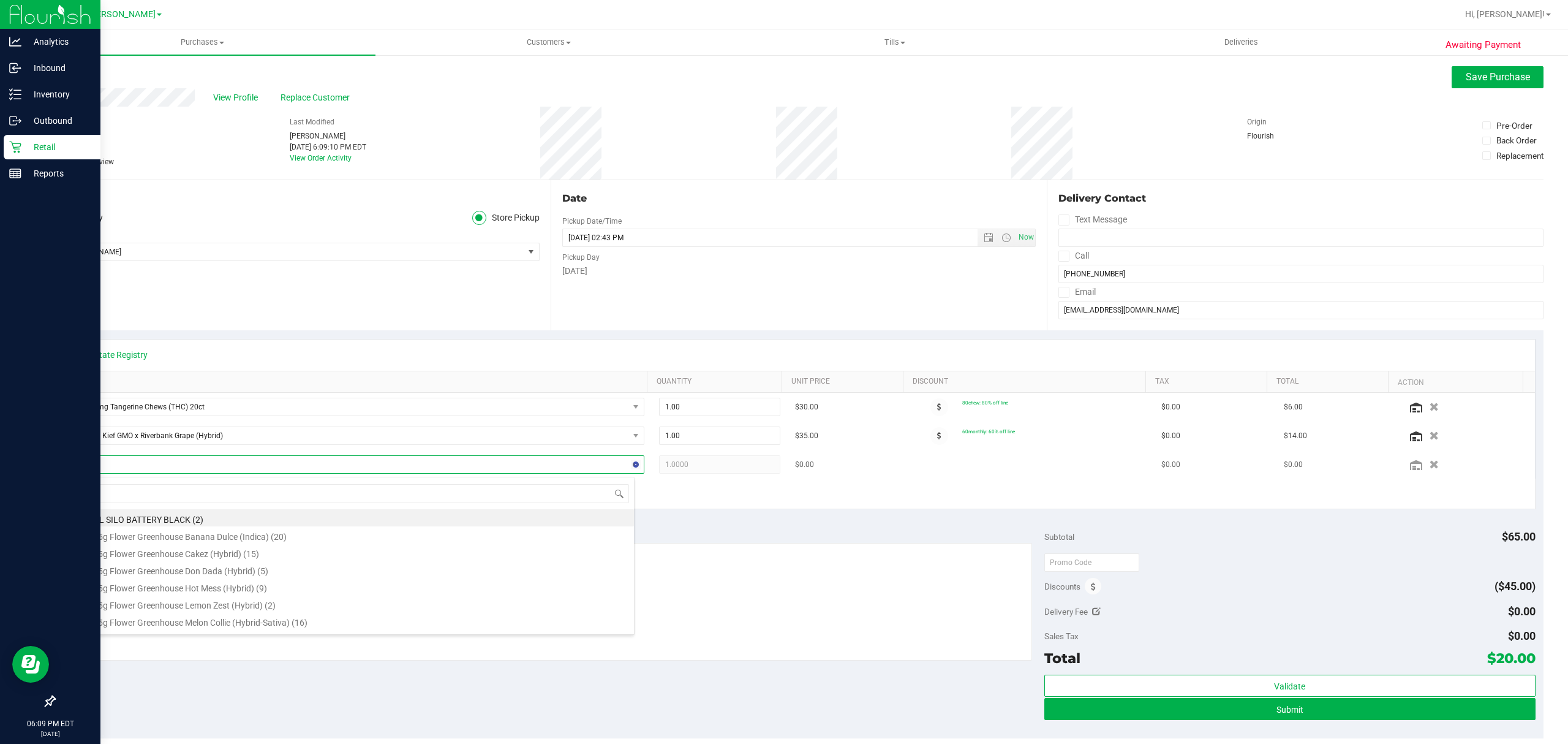
type input "mbl"
click at [224, 620] on li "FT 3.5g Cannabis Flower Motor Breath x [PERSON_NAME] (Hybrid) (4)" at bounding box center [352, 623] width 563 height 17
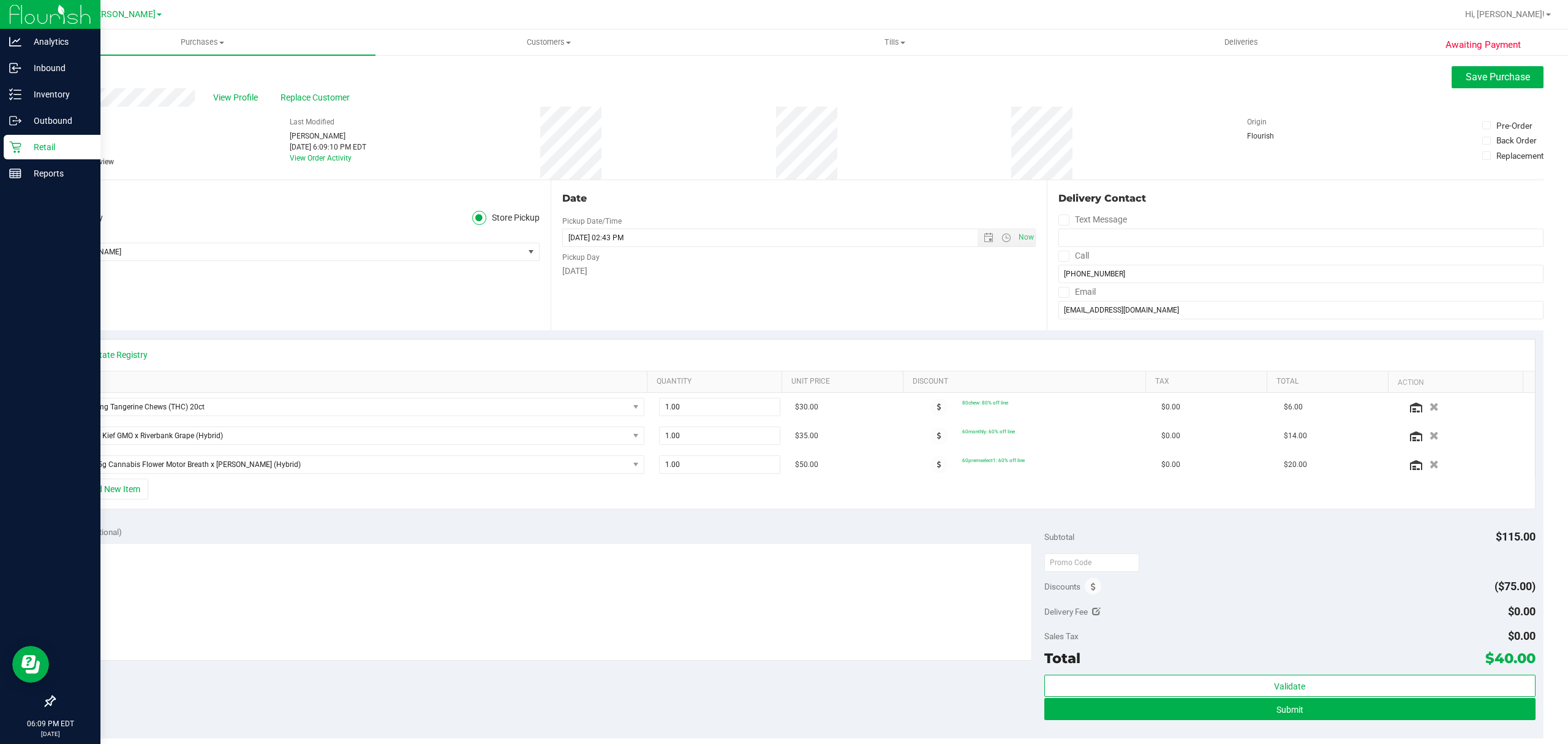
click at [784, 509] on div "+ Add New Item" at bounding box center [799, 493] width 1473 height 30
click at [1085, 586] on span at bounding box center [1093, 586] width 17 height 17
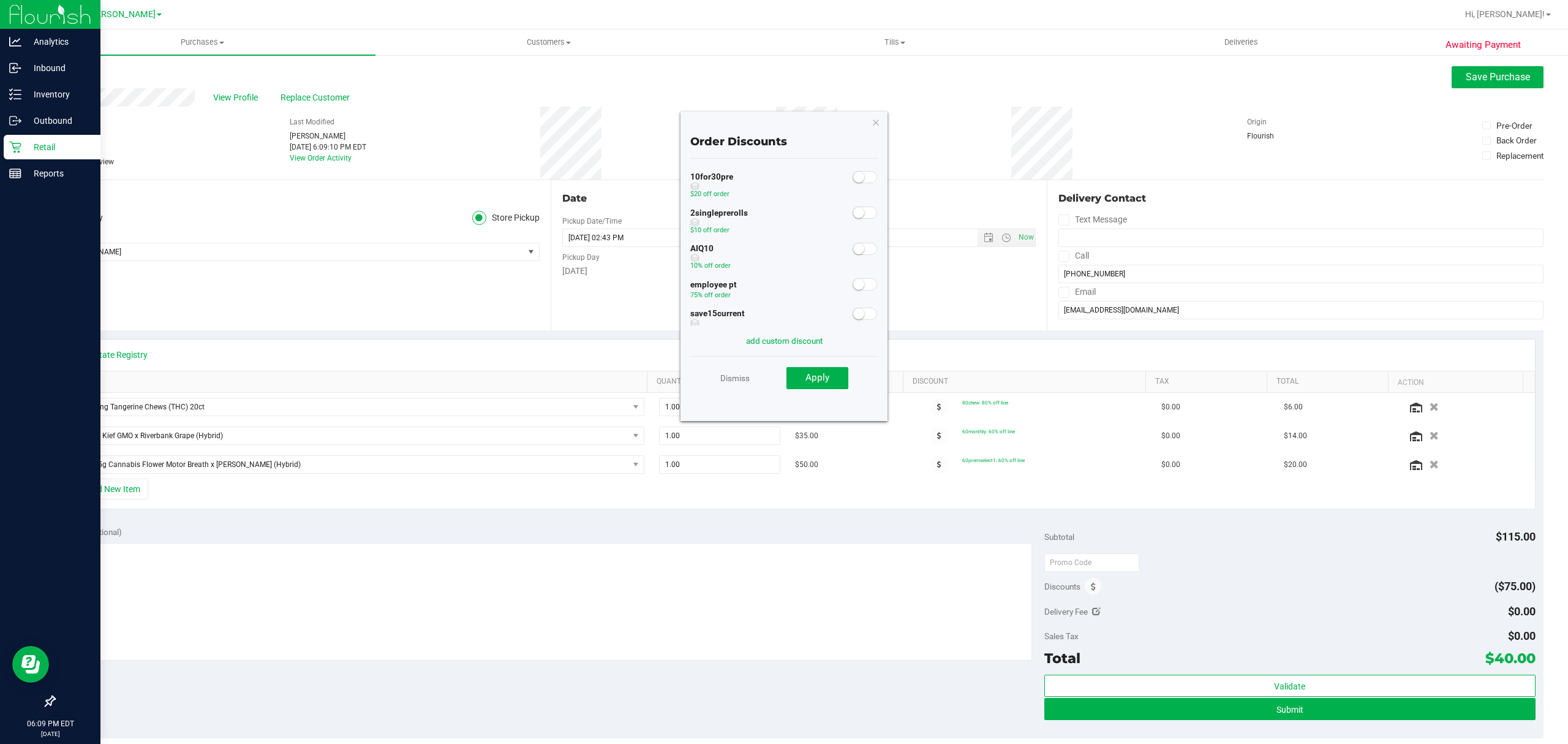
click at [639, 313] on div "Date Pickup Date/Time [DATE] Now [DATE] 02:43 PM Now Pickup Day [DATE]" at bounding box center [798, 254] width 497 height 150
click at [821, 378] on span "Apply" at bounding box center [818, 378] width 24 height 11
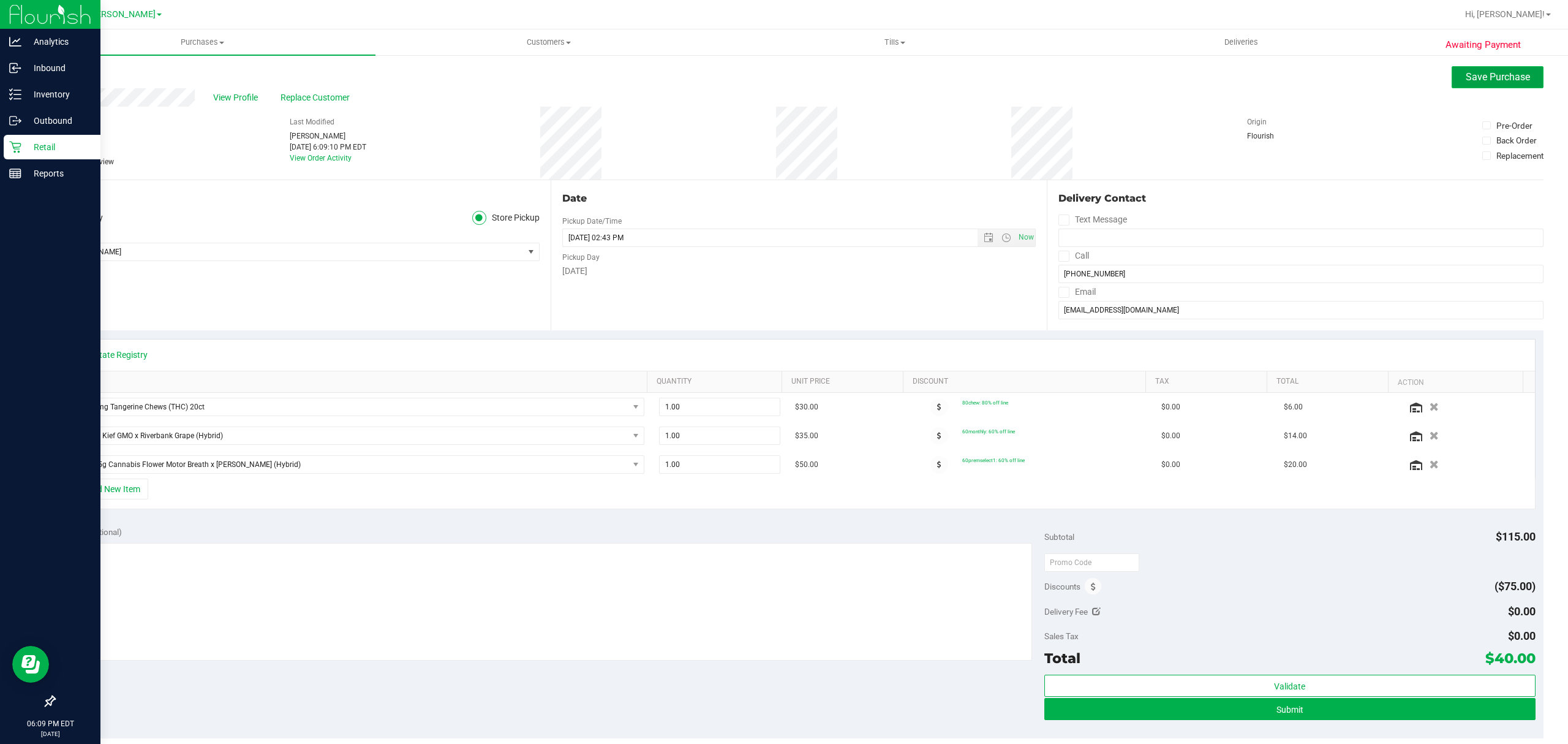
click at [1471, 76] on span "Save Purchase" at bounding box center [1498, 76] width 64 height 12
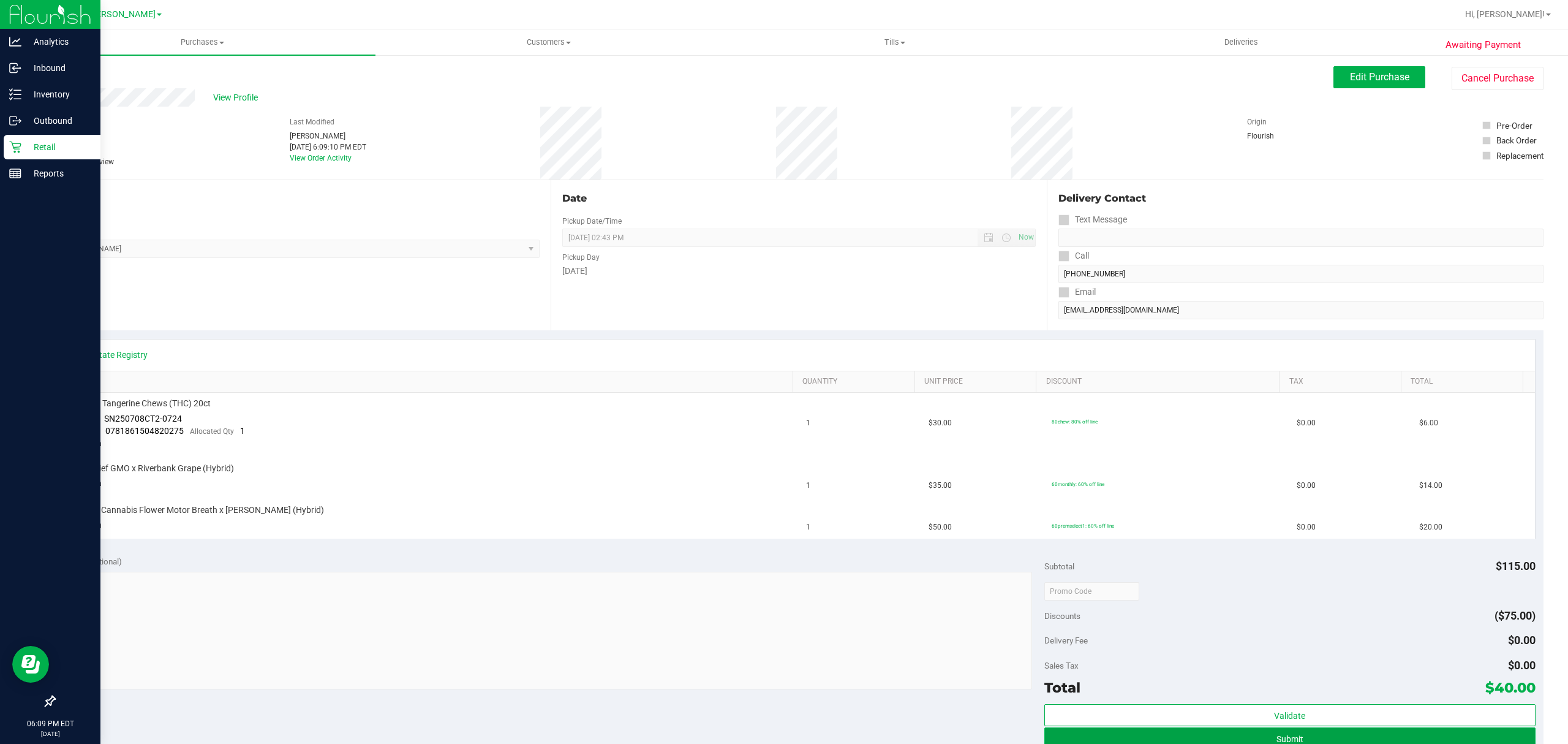
click at [1089, 730] on button "Submit" at bounding box center [1290, 738] width 491 height 22
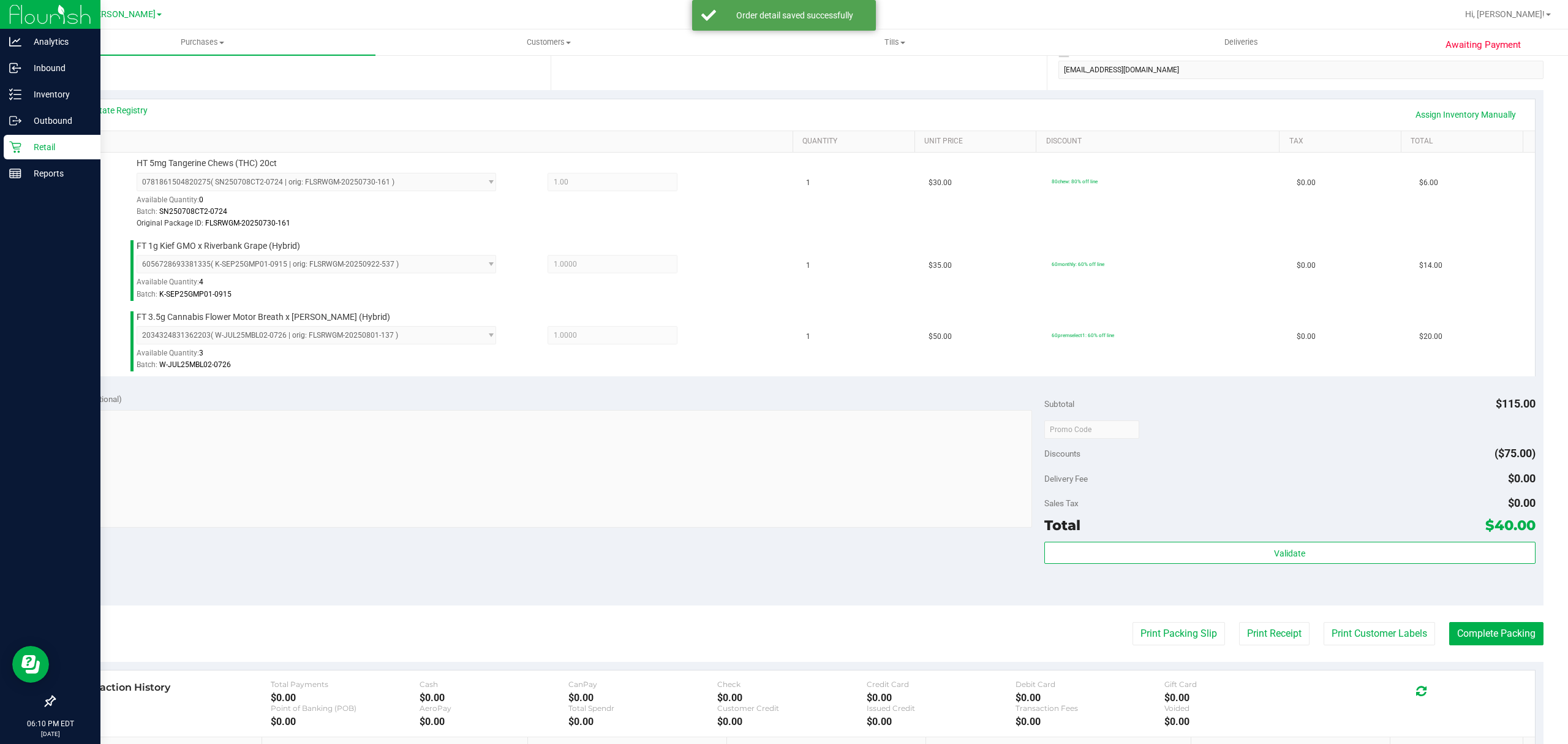
scroll to position [245, 0]
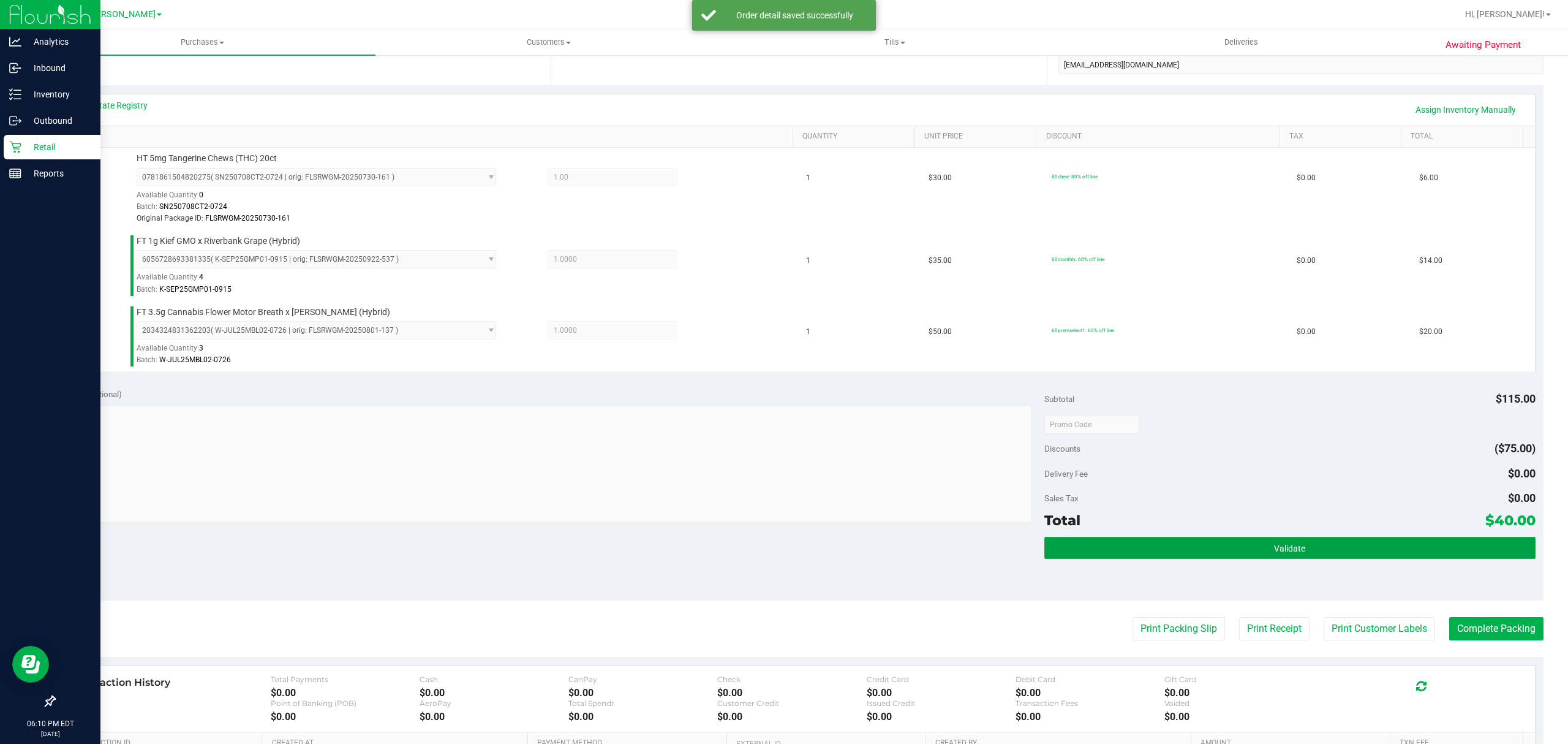
click at [1257, 548] on button "Validate" at bounding box center [1290, 547] width 491 height 22
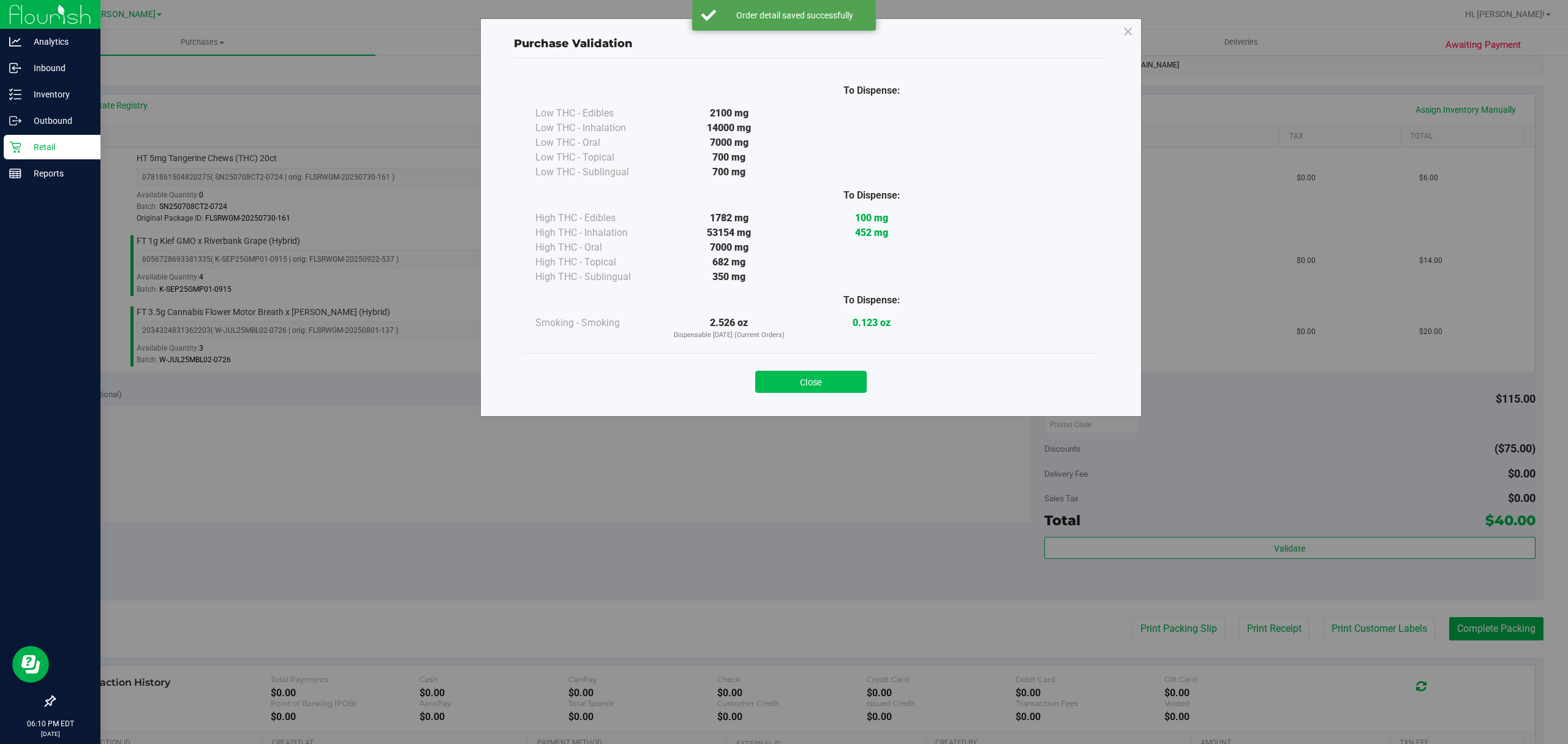
click at [807, 372] on button "Close" at bounding box center [810, 381] width 111 height 22
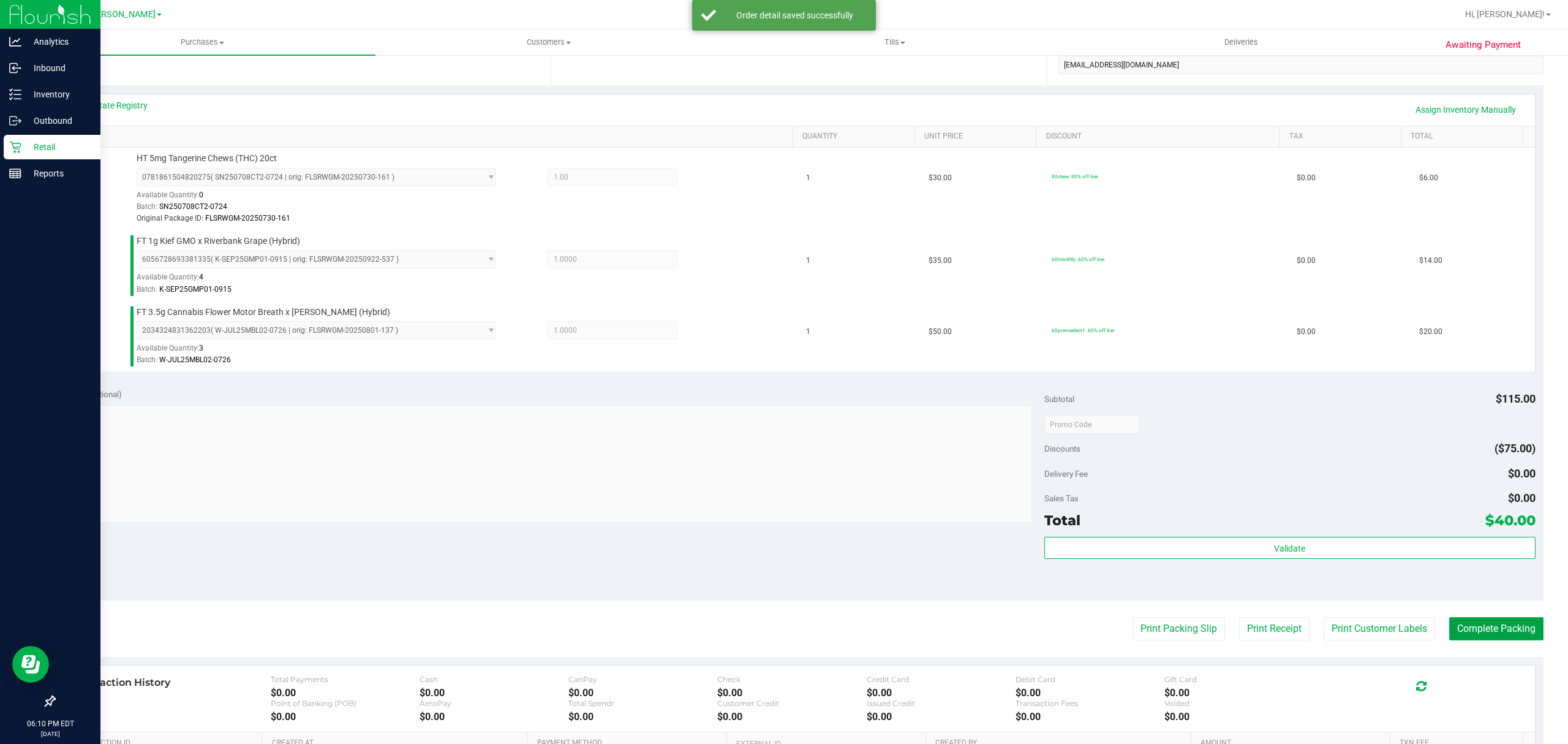
click at [1488, 627] on button "Complete Packing" at bounding box center [1496, 627] width 95 height 23
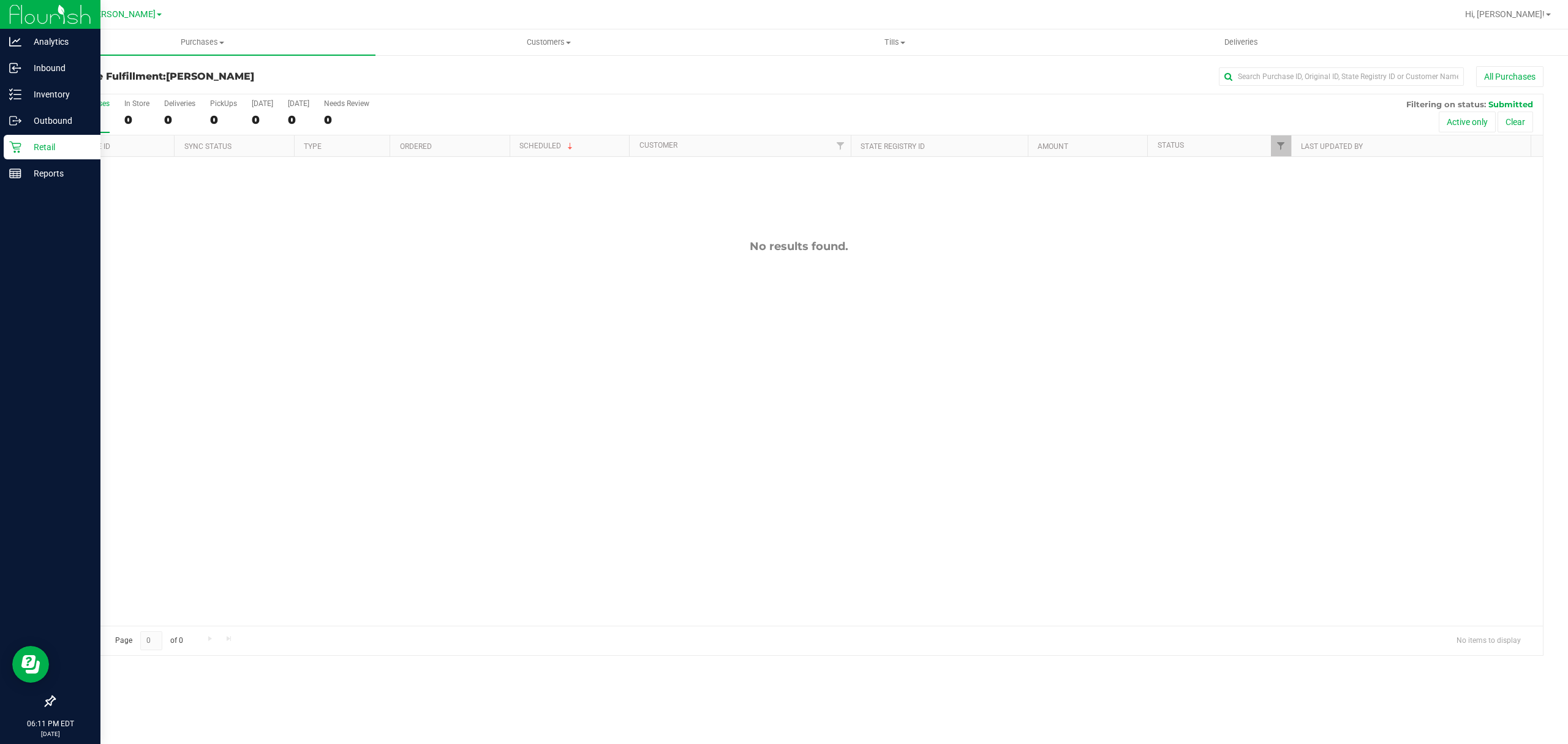
click at [304, 287] on div "No results found." at bounding box center [798, 433] width 1488 height 551
click at [19, 148] on icon at bounding box center [15, 147] width 12 height 12
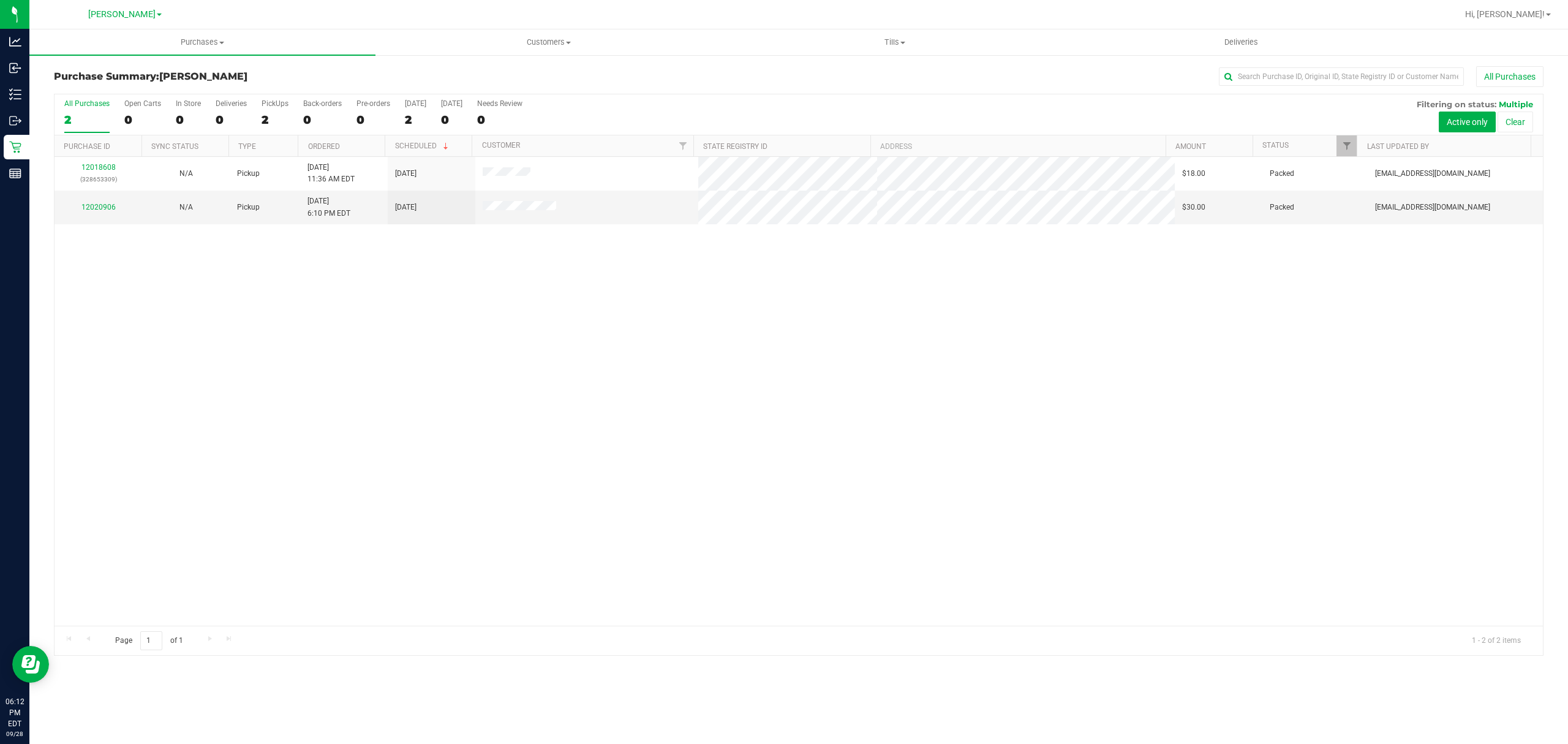
click at [605, 341] on div "12018608 (328653309) N/A Pickup [DATE] 11:36 AM EDT 9/28/2025 $18.00 Packed [EM…" at bounding box center [798, 391] width 1488 height 468
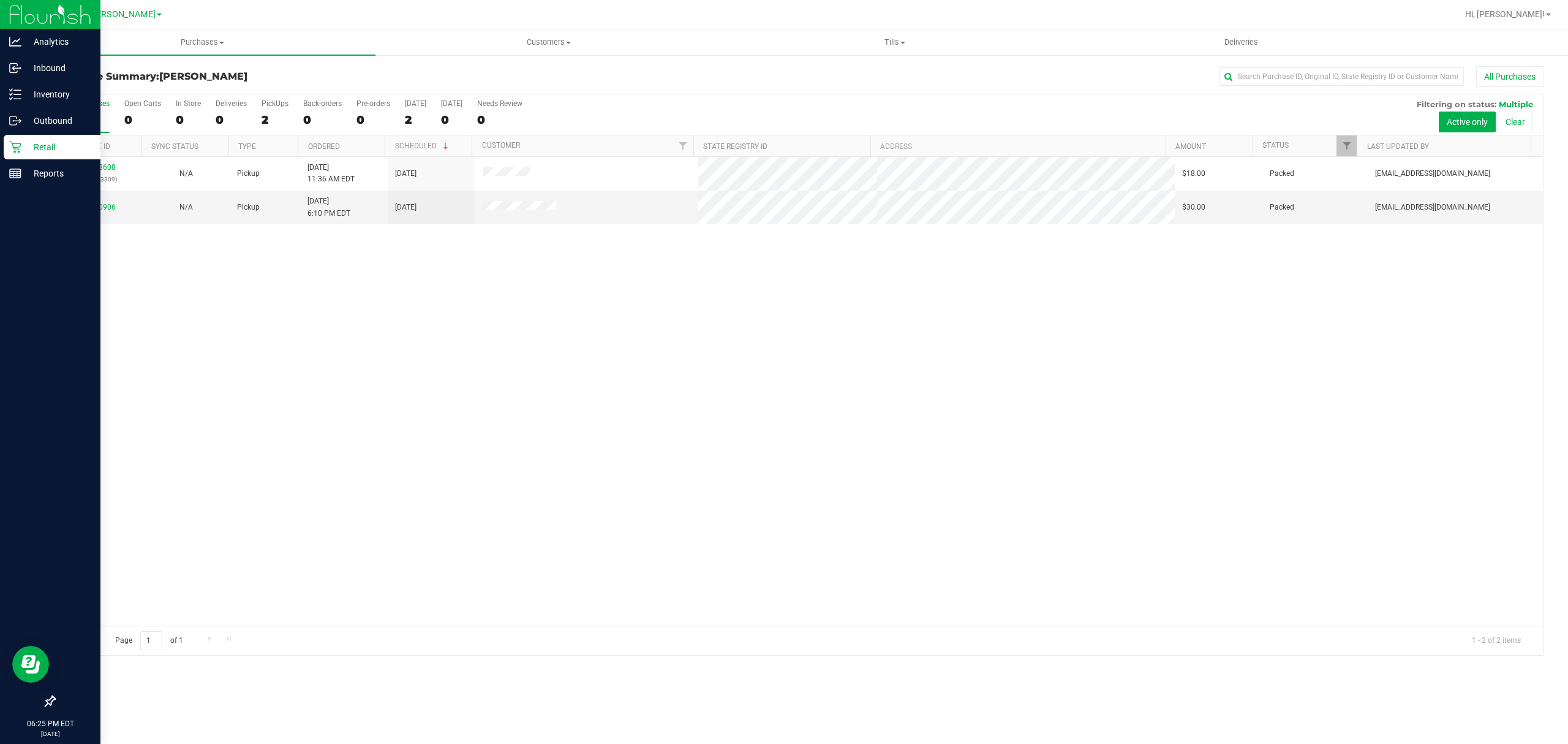
click at [37, 142] on p "Retail" at bounding box center [58, 147] width 73 height 15
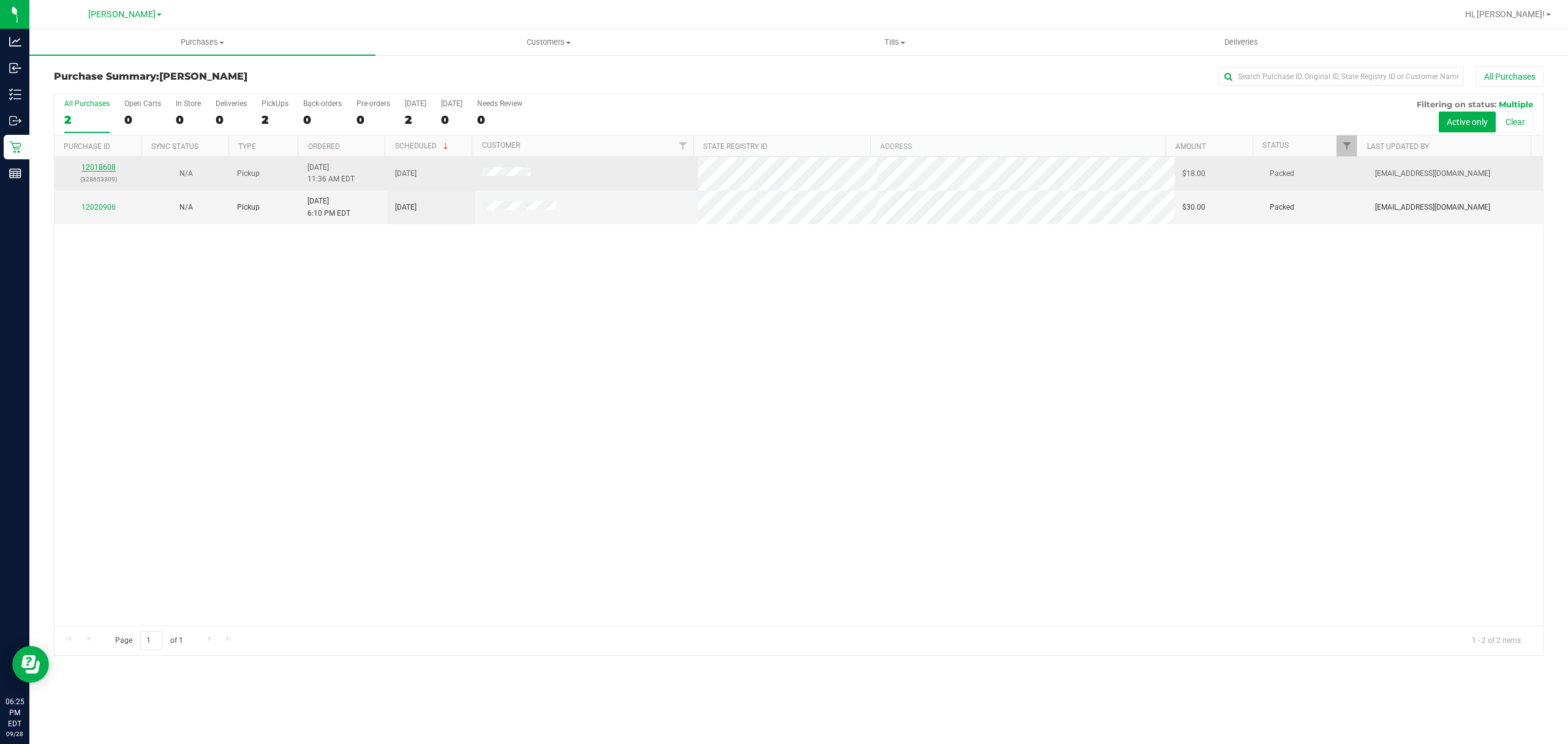
click at [103, 168] on link "12018608" at bounding box center [98, 166] width 34 height 8
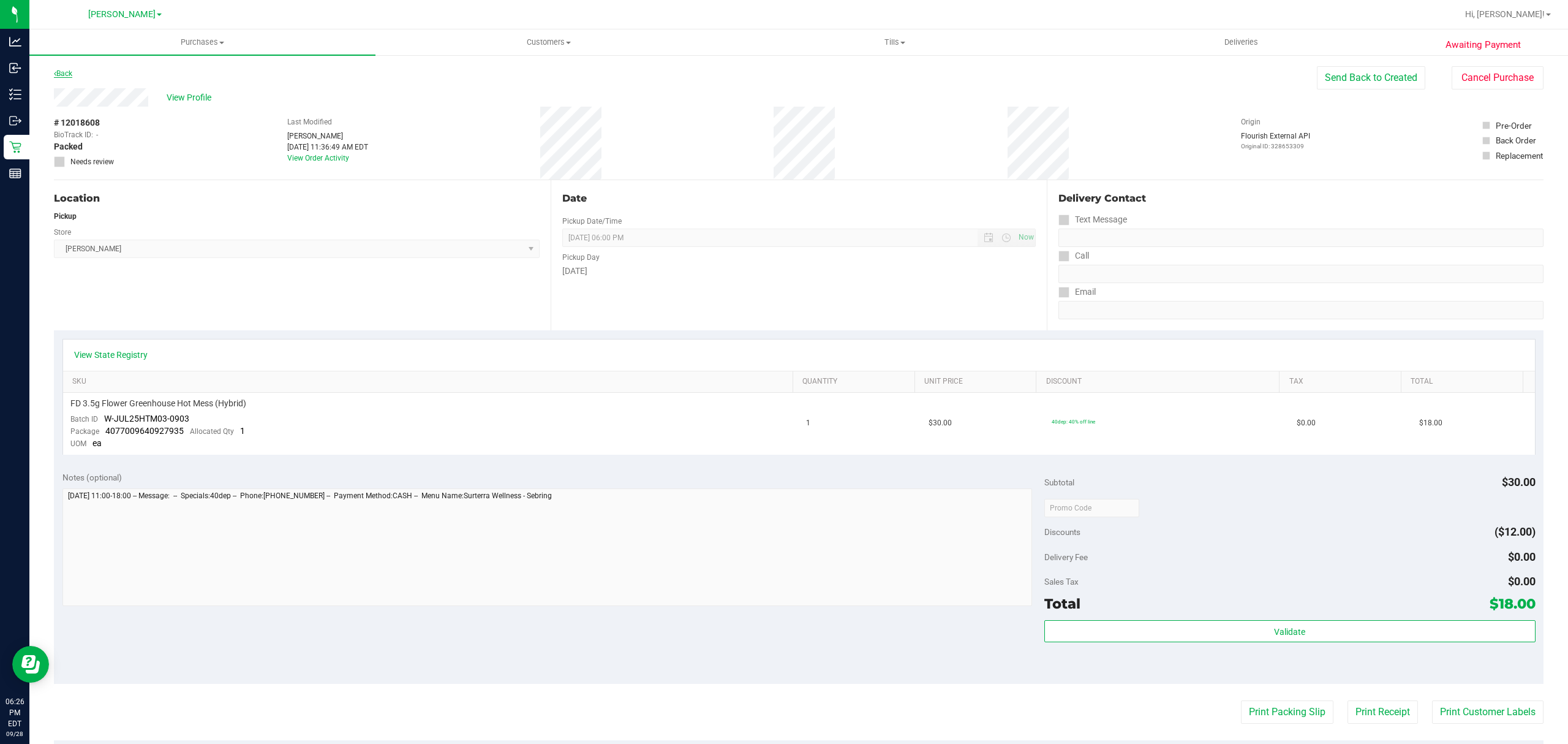
click at [71, 73] on link "Back" at bounding box center [63, 73] width 18 height 8
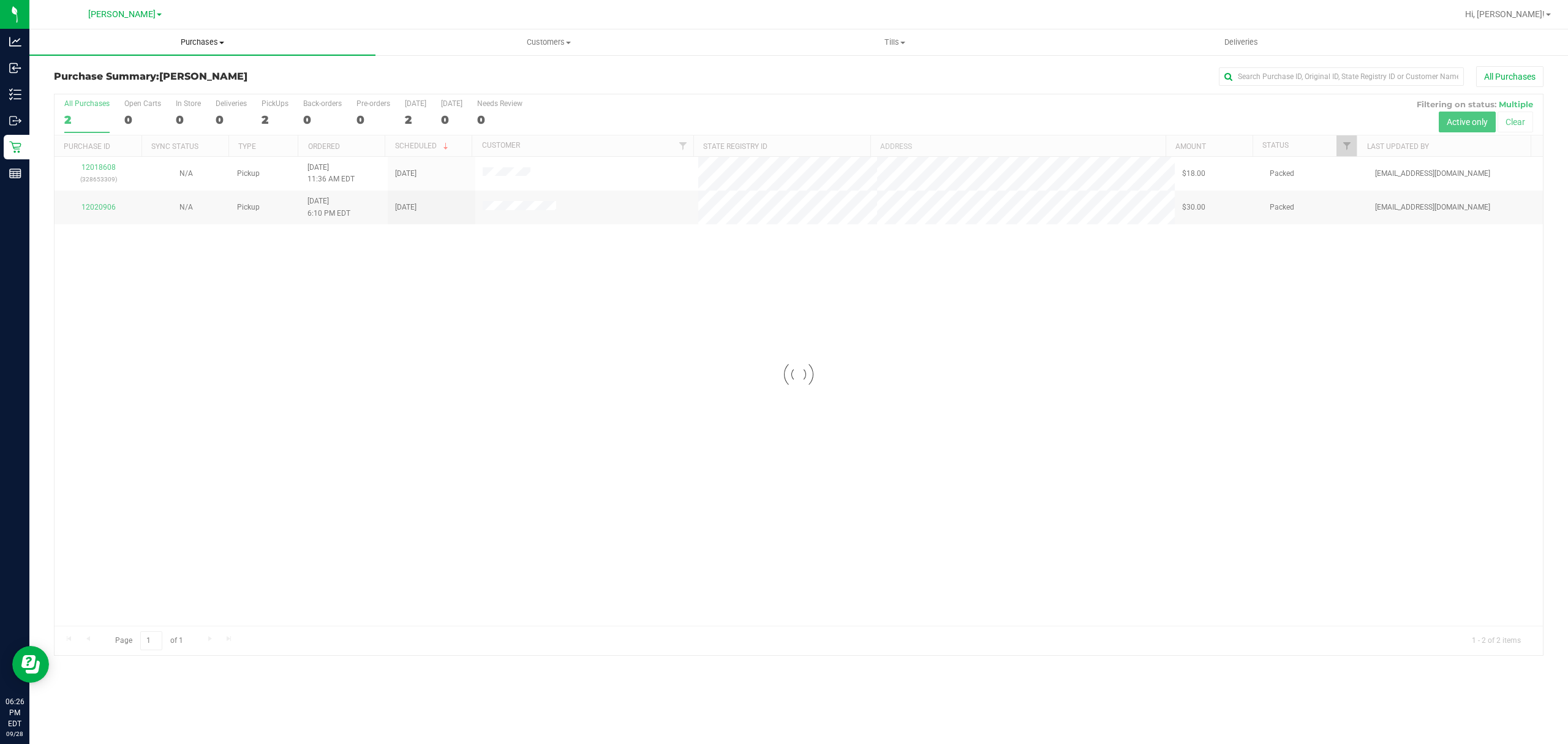
click at [198, 41] on span "Purchases" at bounding box center [202, 42] width 346 height 11
click at [173, 74] on li "Summary of purchases" at bounding box center [202, 74] width 346 height 15
click at [1532, 9] on span "Hi, [PERSON_NAME]!" at bounding box center [1505, 14] width 80 height 10
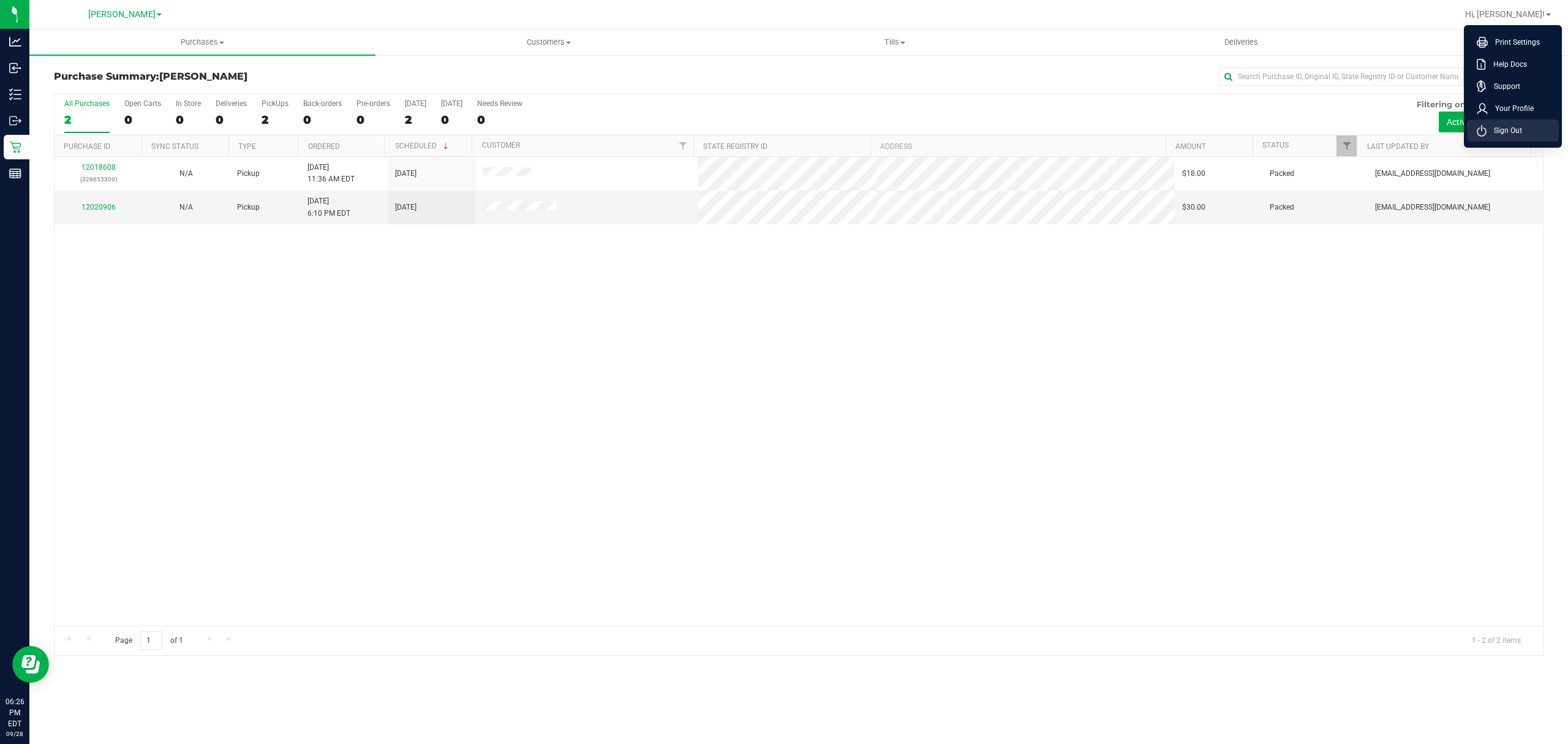
click at [1501, 124] on span "Sign Out" at bounding box center [1504, 130] width 36 height 12
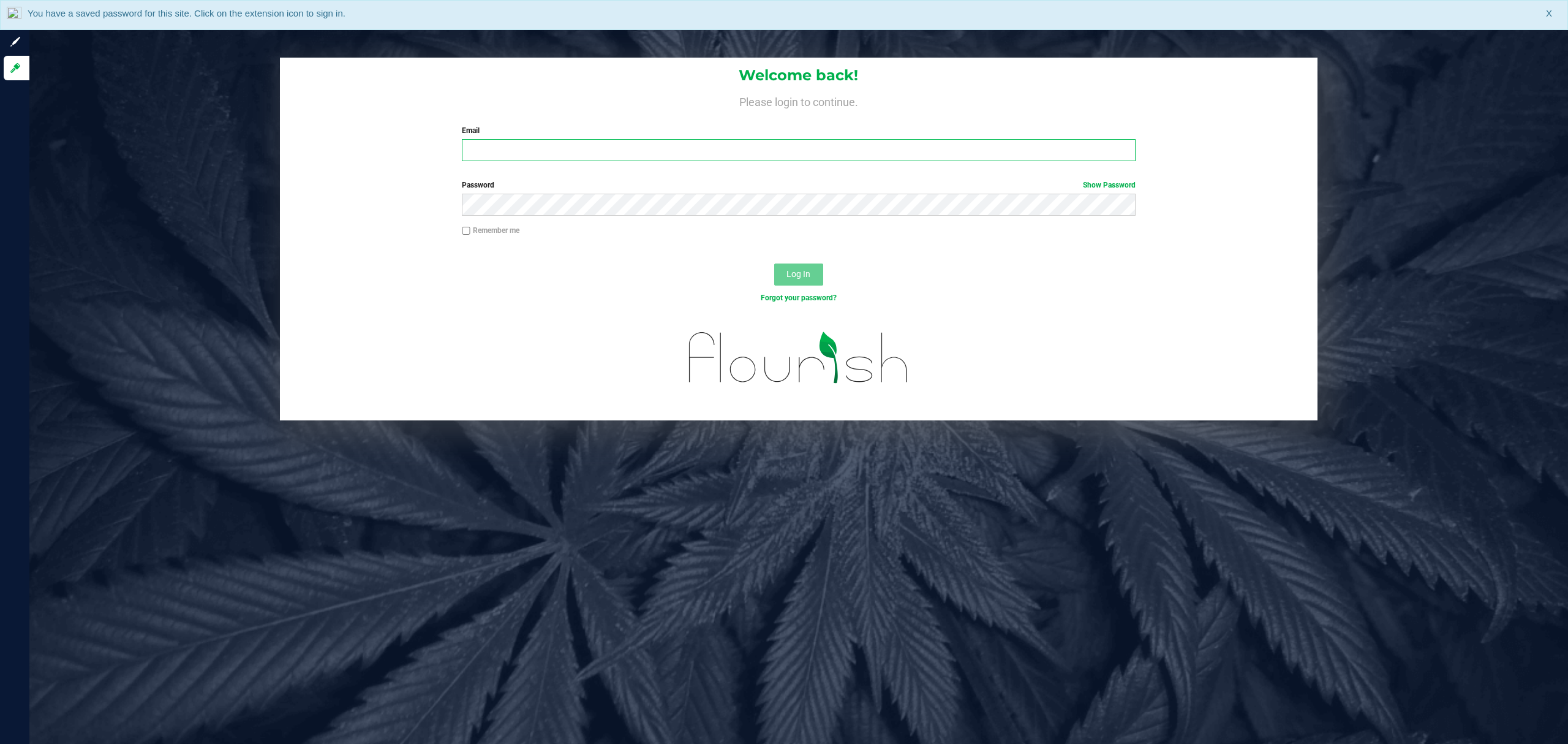
click at [829, 152] on input "Email" at bounding box center [799, 150] width 674 height 22
